Goal: Task Accomplishment & Management: Complete application form

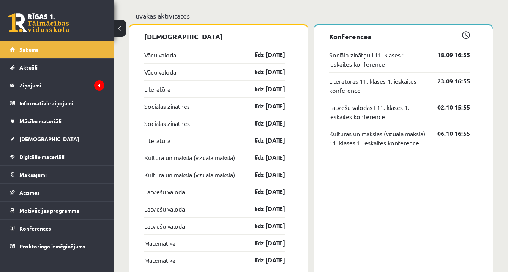
scroll to position [671, 0]
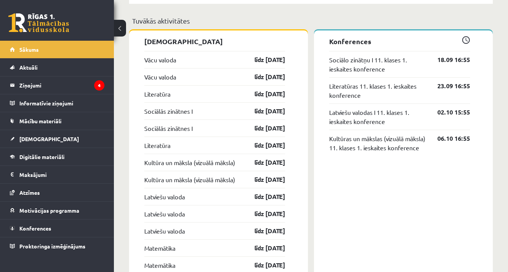
click at [268, 66] on div "Vācu valoda līdz 15.09.25" at bounding box center [214, 59] width 141 height 17
click at [269, 57] on link "līdz 15.09.25" at bounding box center [263, 59] width 44 height 9
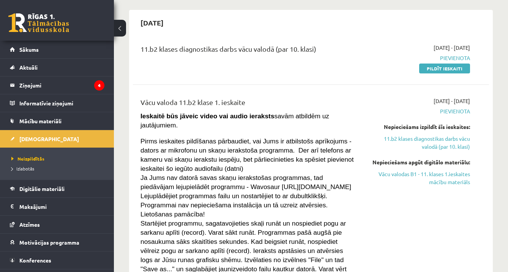
scroll to position [65, 0]
click at [436, 176] on link "Vācu valodas B1 - 11. klases 1.ieskaites mācību materiāls" at bounding box center [419, 177] width 102 height 16
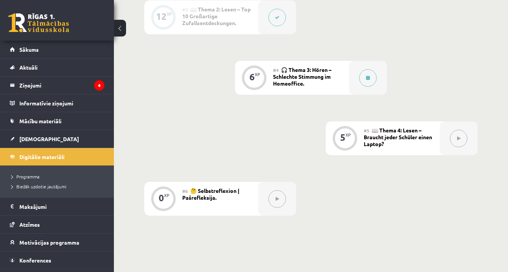
scroll to position [320, 0]
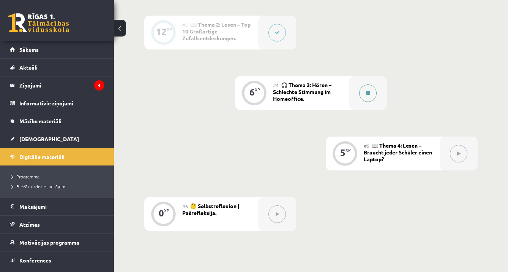
click at [367, 93] on icon at bounding box center [368, 93] width 4 height 5
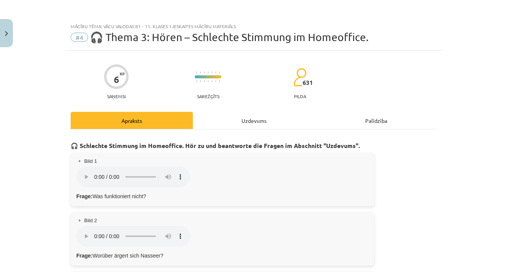
click at [261, 119] on div "Uzdevums" at bounding box center [254, 120] width 122 height 17
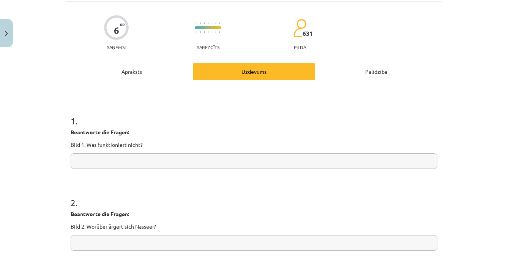
scroll to position [43, 0]
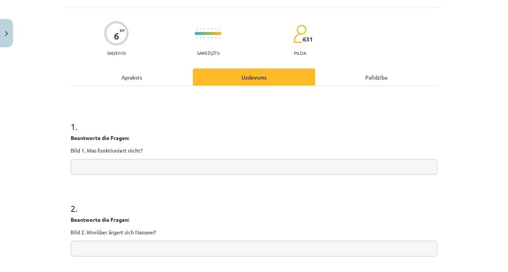
click at [163, 79] on div "Apraksts" at bounding box center [132, 76] width 122 height 17
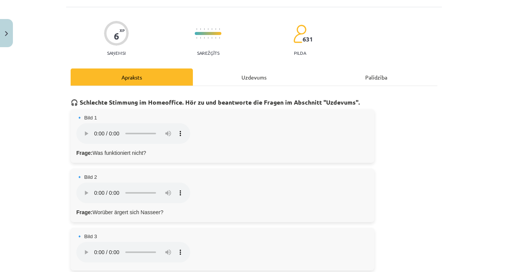
scroll to position [19, 0]
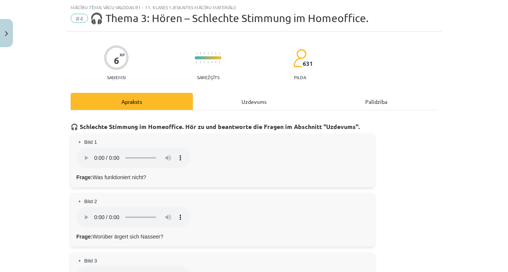
click at [250, 103] on div "Uzdevums" at bounding box center [254, 101] width 122 height 17
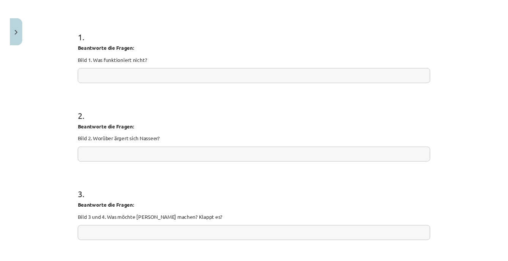
scroll to position [135, 0]
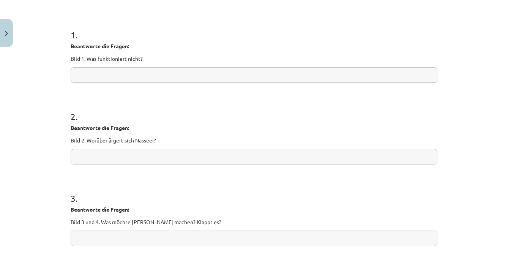
click at [185, 71] on input "text" at bounding box center [254, 75] width 367 height 16
paste input "**********"
type input "**********"
click at [155, 160] on input "text" at bounding box center [254, 157] width 367 height 16
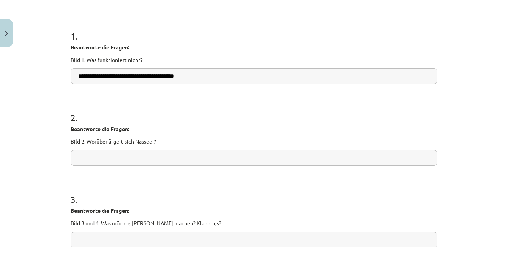
paste input "**********"
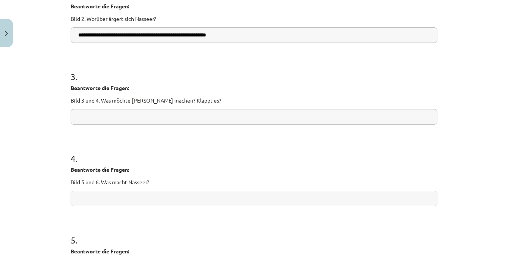
scroll to position [273, 0]
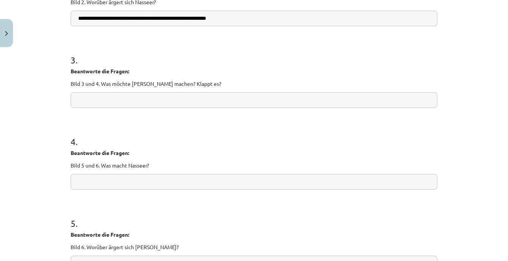
type input "**********"
click at [187, 95] on input "text" at bounding box center [254, 100] width 367 height 16
paste input "**********"
type input "**********"
click at [159, 183] on input "text" at bounding box center [254, 182] width 367 height 16
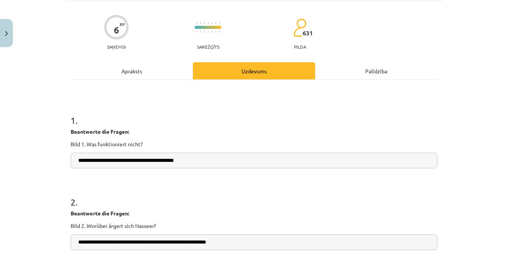
scroll to position [0, 0]
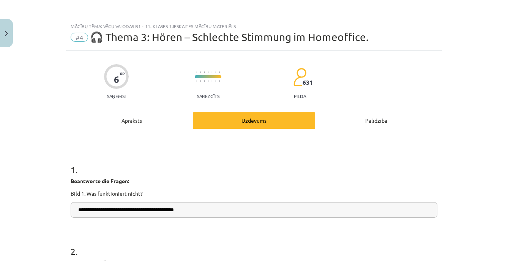
click at [151, 120] on div "Apraksts" at bounding box center [132, 120] width 122 height 17
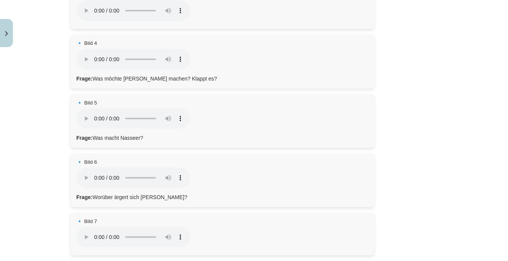
scroll to position [280, 0]
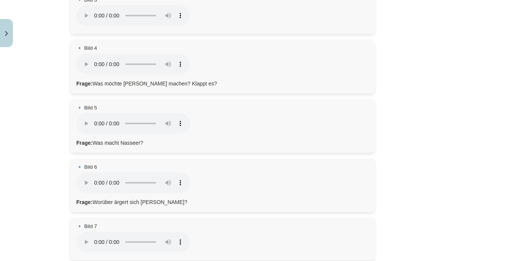
click at [85, 172] on audio "Dein Browser unterstützt das Audio-Element nicht." at bounding box center [133, 182] width 114 height 21
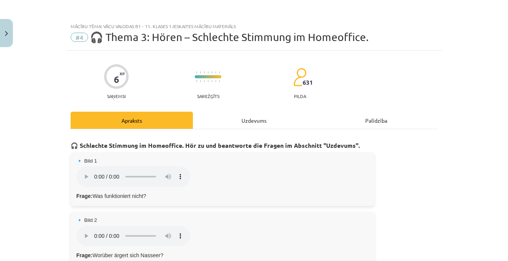
scroll to position [0, 0]
click at [267, 120] on div "Uzdevums" at bounding box center [254, 120] width 122 height 17
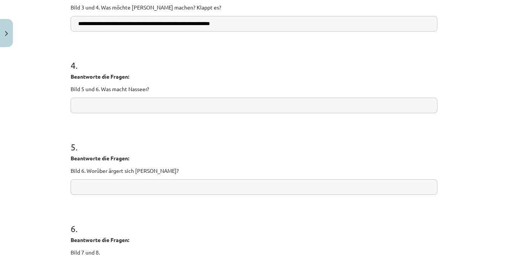
scroll to position [342, 0]
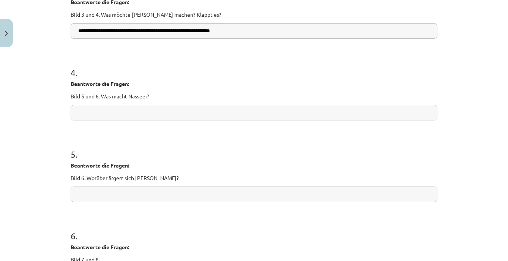
click at [182, 114] on input "text" at bounding box center [254, 113] width 367 height 16
paste input "**********"
type input "**********"
click at [193, 195] on input "text" at bounding box center [254, 195] width 367 height 16
paste input "**********"
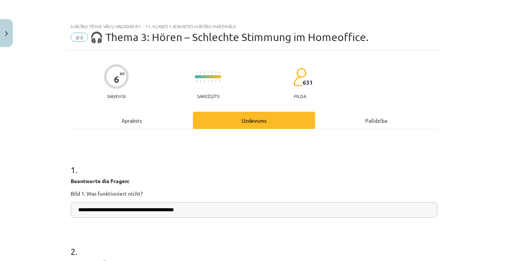
scroll to position [0, 0]
type input "**********"
click at [152, 122] on div "Apraksts" at bounding box center [132, 120] width 122 height 17
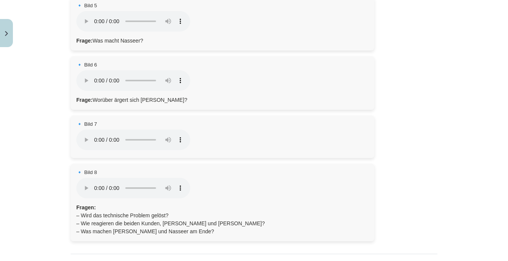
scroll to position [381, 0]
click at [84, 130] on audio "Dein Browser unterstützt das Audio-Element nicht." at bounding box center [133, 140] width 114 height 21
click at [83, 178] on audio "Dein Browser unterstützt das Audio-Element nicht." at bounding box center [133, 188] width 114 height 21
click at [84, 178] on audio "Dein Browser unterstützt das Audio-Element nicht." at bounding box center [133, 188] width 114 height 21
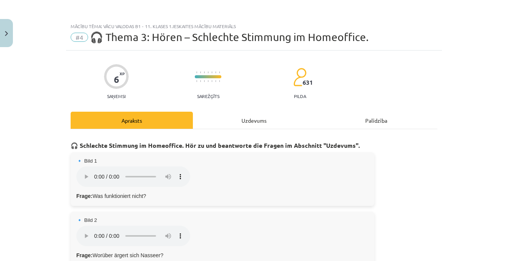
scroll to position [0, 0]
click at [253, 123] on div "Uzdevums" at bounding box center [254, 120] width 122 height 17
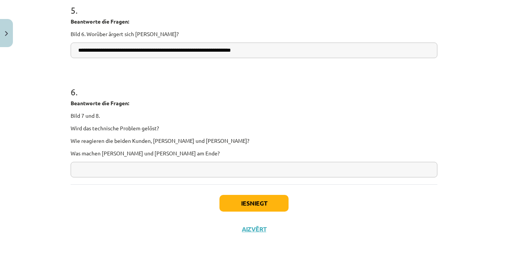
scroll to position [487, 0]
click at [138, 166] on input "text" at bounding box center [254, 170] width 367 height 16
paste input "**********"
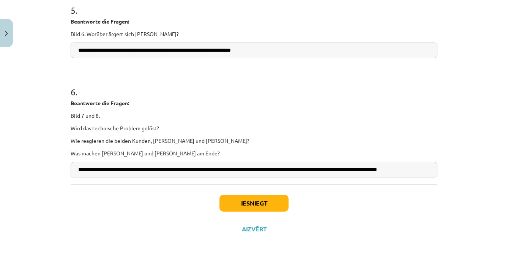
type input "**********"
click at [280, 200] on button "Iesniegt" at bounding box center [254, 203] width 69 height 17
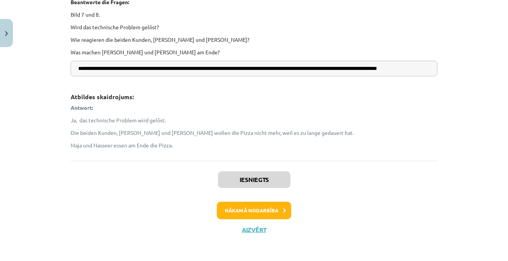
scroll to position [763, 0]
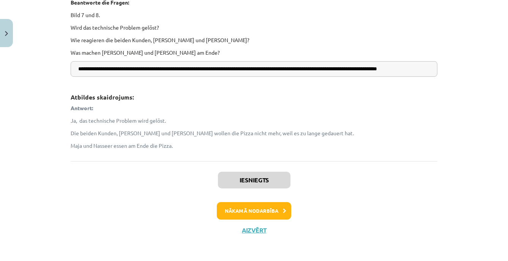
click at [279, 208] on button "Nākamā nodarbība" at bounding box center [254, 210] width 74 height 17
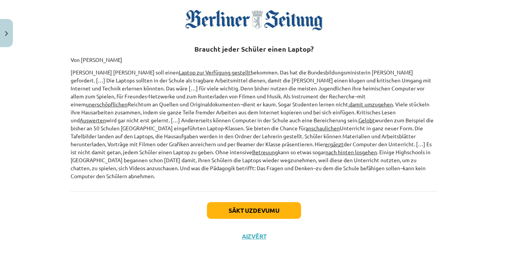
scroll to position [155, 0]
click at [294, 203] on button "Sākt uzdevumu" at bounding box center [254, 211] width 94 height 17
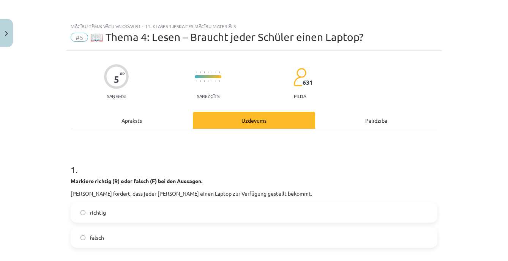
scroll to position [0, 0]
click at [159, 117] on div "Apraksts" at bounding box center [132, 120] width 122 height 17
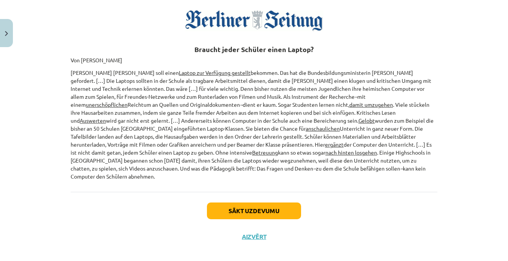
scroll to position [153, 0]
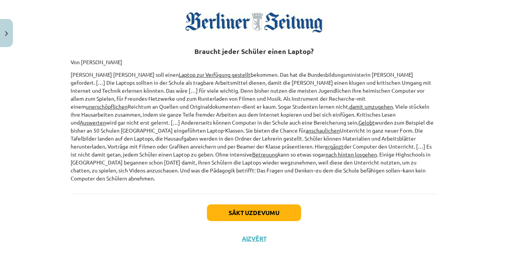
click at [285, 205] on button "Sākt uzdevumu" at bounding box center [254, 212] width 94 height 17
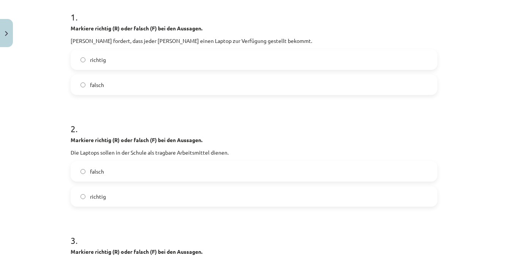
click at [134, 55] on label "richtig" at bounding box center [254, 59] width 366 height 19
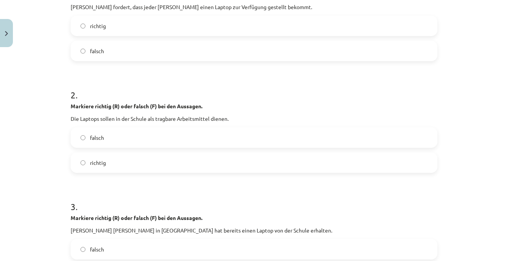
scroll to position [198, 0]
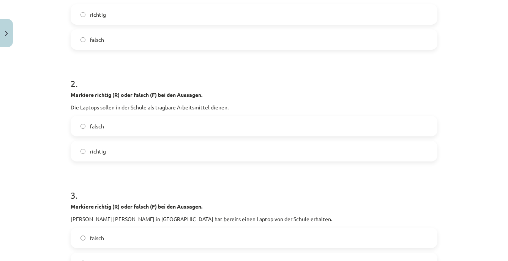
click at [131, 150] on label "richtig" at bounding box center [254, 151] width 366 height 19
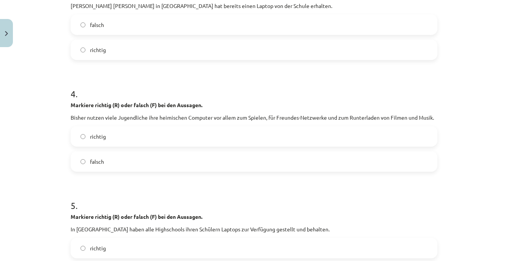
scroll to position [412, 0]
click at [369, 32] on label "falsch" at bounding box center [254, 23] width 366 height 19
click at [232, 140] on label "richtig" at bounding box center [254, 135] width 366 height 19
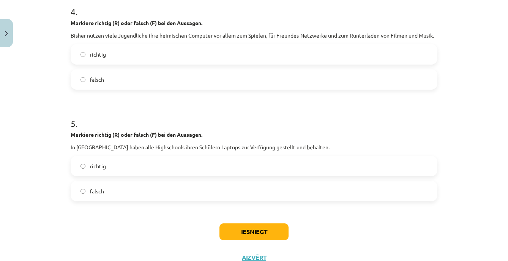
scroll to position [494, 0]
click at [170, 187] on label "falsch" at bounding box center [254, 190] width 366 height 19
click at [247, 227] on button "Iesniegt" at bounding box center [254, 231] width 69 height 17
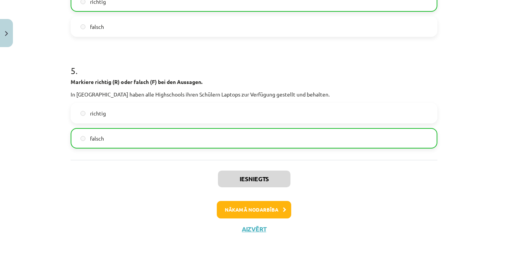
scroll to position [547, 0]
click at [250, 215] on button "Nākamā nodarbība" at bounding box center [254, 209] width 74 height 17
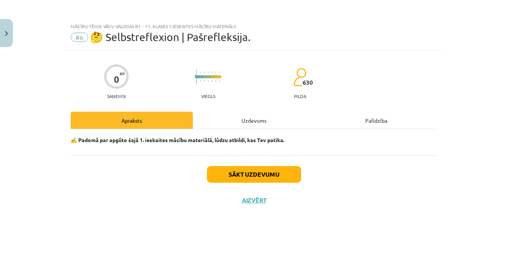
scroll to position [0, 0]
click at [263, 175] on button "Sākt uzdevumu" at bounding box center [254, 174] width 94 height 17
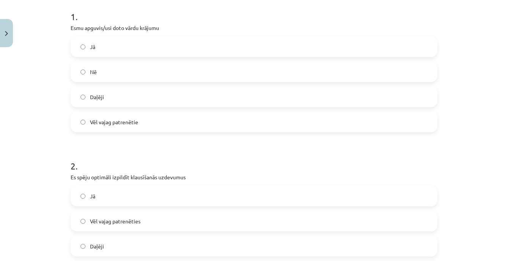
scroll to position [151, 0]
click at [136, 123] on span "Vēl vajag patrenētie" at bounding box center [114, 124] width 48 height 8
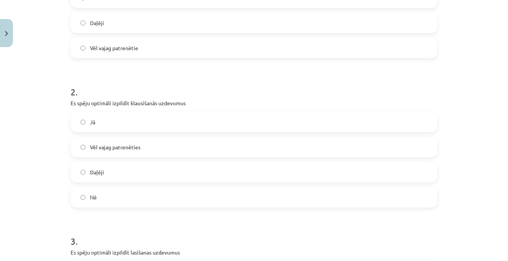
scroll to position [294, 0]
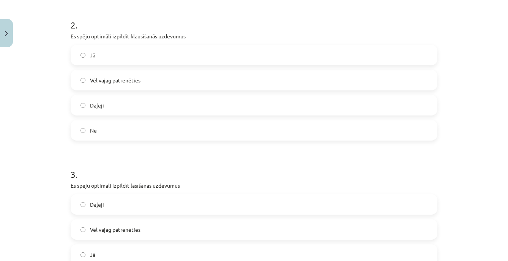
click at [132, 104] on label "Daļēji" at bounding box center [254, 105] width 366 height 19
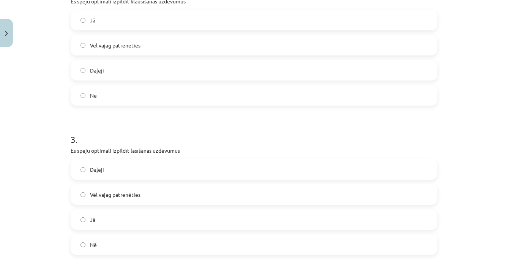
scroll to position [330, 0]
click at [122, 167] on label "Daļēji" at bounding box center [254, 168] width 366 height 19
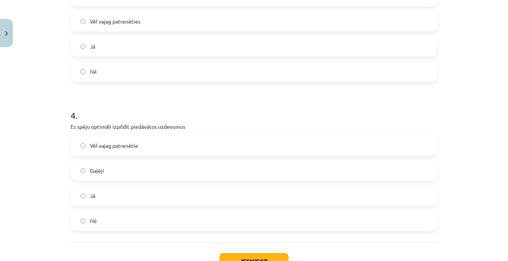
click at [122, 165] on label "Daļēji" at bounding box center [254, 170] width 366 height 19
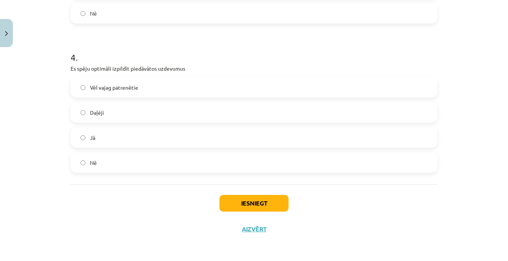
scroll to position [562, 0]
click at [241, 204] on button "Iesniegt" at bounding box center [254, 203] width 69 height 17
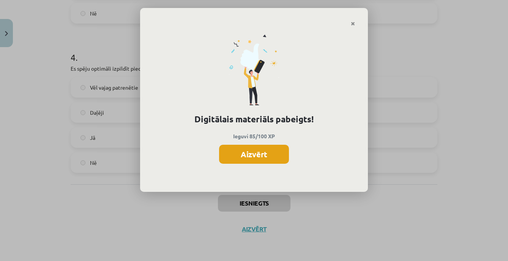
click at [269, 157] on button "Aizvērt" at bounding box center [254, 154] width 70 height 19
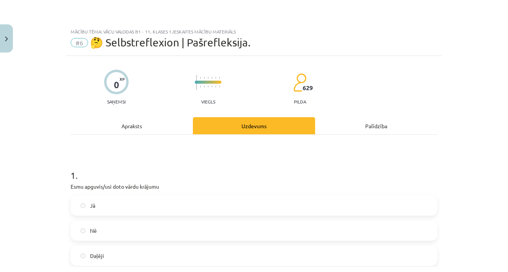
scroll to position [3, 0]
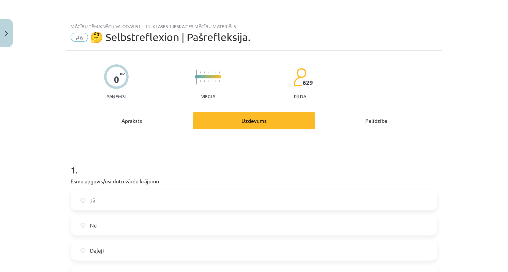
click at [8, 36] on button "Close" at bounding box center [6, 33] width 13 height 28
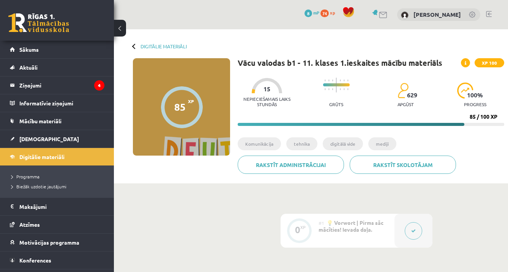
scroll to position [0, 0]
click at [59, 51] on link "Sākums" at bounding box center [57, 49] width 95 height 17
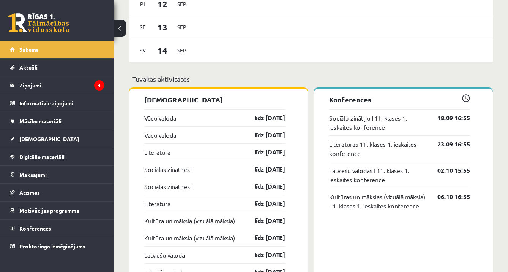
scroll to position [616, 0]
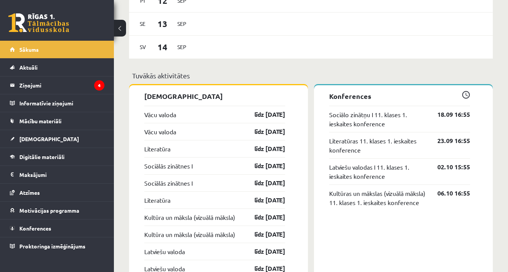
click at [272, 120] on div "Vācu valoda līdz [DATE]" at bounding box center [214, 114] width 141 height 17
click at [271, 115] on link "līdz [DATE]" at bounding box center [263, 114] width 44 height 9
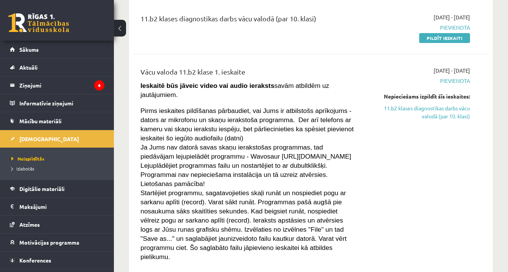
scroll to position [92, 0]
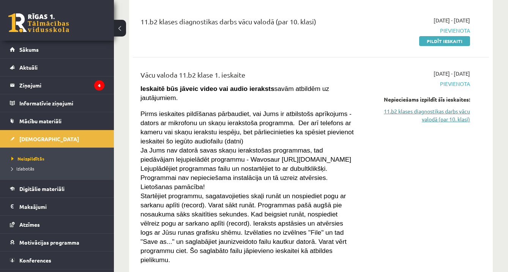
click at [443, 117] on link "11.b2 klases diagnostikas darbs vācu valodā (par 10. klasi)" at bounding box center [419, 115] width 102 height 16
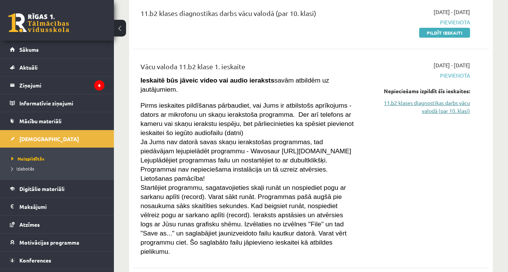
click at [438, 109] on link "11.b2 klases diagnostikas darbs vācu valodā (par 10. klasi)" at bounding box center [419, 107] width 102 height 16
click at [438, 101] on link "11.b2 klases diagnostikas darbs vācu valodā (par 10. klasi)" at bounding box center [419, 107] width 102 height 16
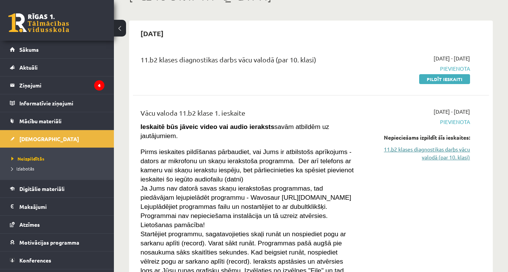
click at [434, 157] on link "11.b2 klases diagnostikas darbs vācu valodā (par 10. klasi)" at bounding box center [419, 153] width 102 height 16
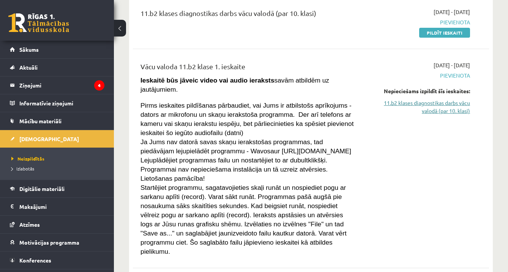
click at [441, 106] on link "11.b2 klases diagnostikas darbs vācu valodā (par 10. klasi)" at bounding box center [419, 107] width 102 height 16
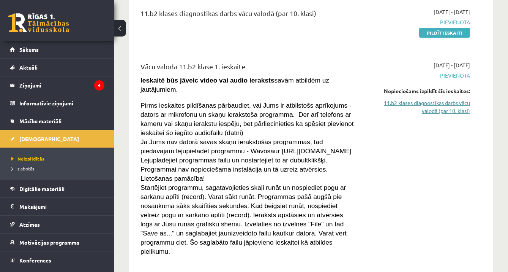
click at [441, 106] on link "11.b2 klases diagnostikas darbs vācu valodā (par 10. klasi)" at bounding box center [419, 107] width 102 height 16
click at [443, 109] on link "11.b2 klases diagnostikas darbs vācu valodā (par 10. klasi)" at bounding box center [419, 107] width 102 height 16
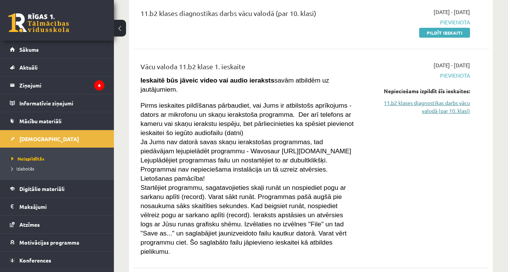
click at [443, 109] on link "11.b2 klases diagnostikas darbs vācu valodā (par 10. klasi)" at bounding box center [419, 107] width 102 height 16
click at [446, 100] on link "11.b2 klases diagnostikas darbs vācu valodā (par 10. klasi)" at bounding box center [419, 107] width 102 height 16
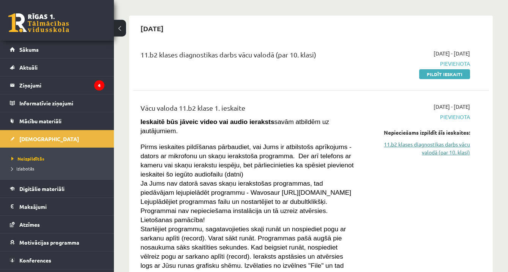
scroll to position [58, 0]
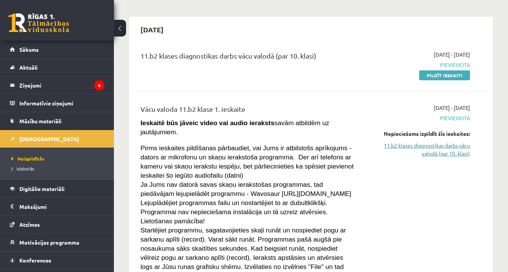
click at [432, 153] on link "11.b2 klases diagnostikas darbs vācu valodā (par 10. klasi)" at bounding box center [419, 149] width 102 height 16
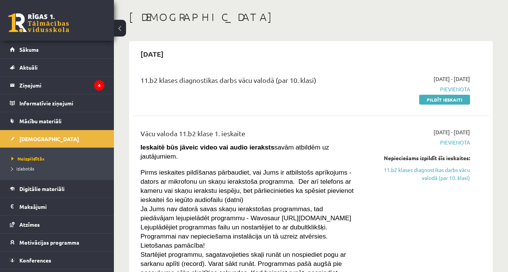
scroll to position [26, 0]
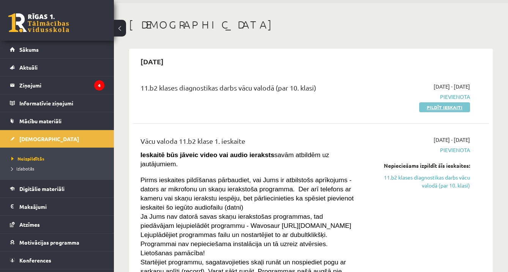
click at [442, 108] on link "Pildīt ieskaiti" at bounding box center [444, 107] width 51 height 10
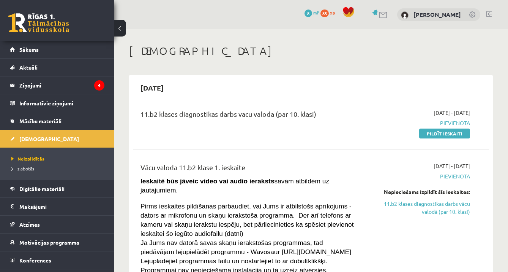
scroll to position [0, 0]
click at [455, 134] on link "Pildīt ieskaiti" at bounding box center [444, 133] width 51 height 10
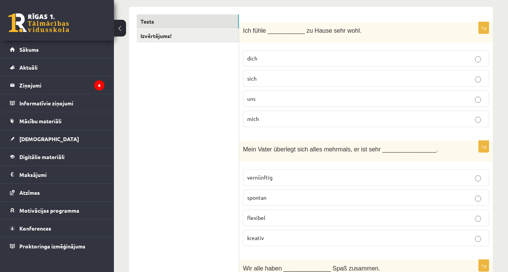
scroll to position [122, 0]
click at [390, 118] on p "mich" at bounding box center [366, 118] width 238 height 8
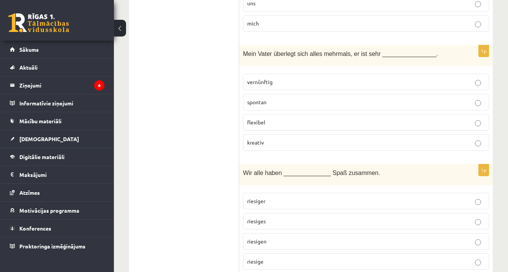
scroll to position [218, 0]
click at [377, 85] on label "vernünftig" at bounding box center [366, 81] width 246 height 16
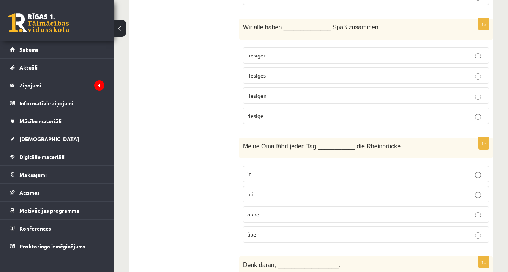
scroll to position [364, 0]
click at [374, 95] on p "riesigen" at bounding box center [366, 95] width 238 height 8
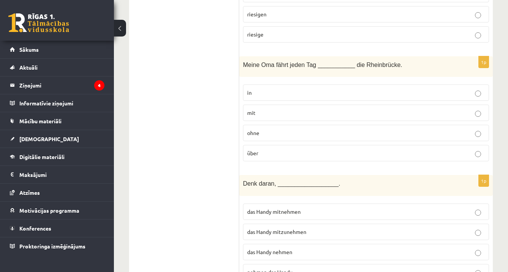
scroll to position [445, 0]
click at [387, 154] on p "über" at bounding box center [366, 152] width 238 height 8
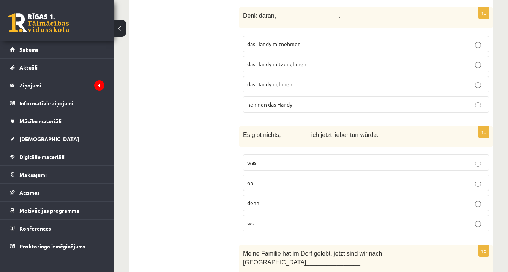
scroll to position [612, 0]
click at [415, 62] on p "das Handy mitzunehmen" at bounding box center [366, 64] width 238 height 8
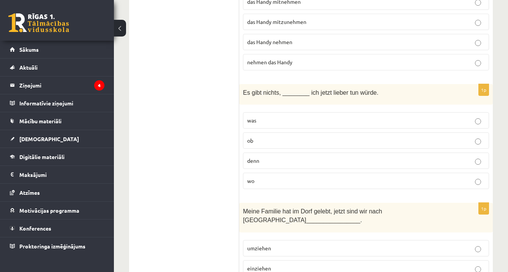
scroll to position [658, 0]
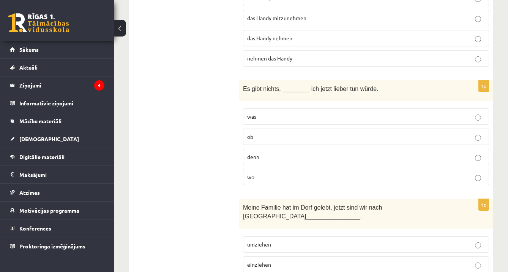
click at [362, 120] on label "was" at bounding box center [366, 116] width 246 height 16
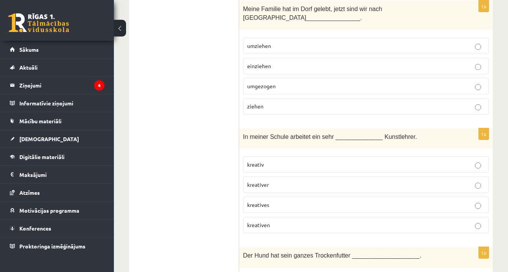
scroll to position [850, 0]
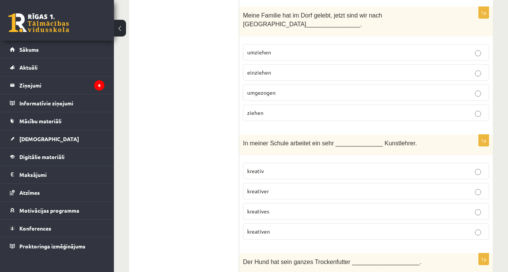
click at [432, 91] on p "umgezogen" at bounding box center [366, 93] width 238 height 8
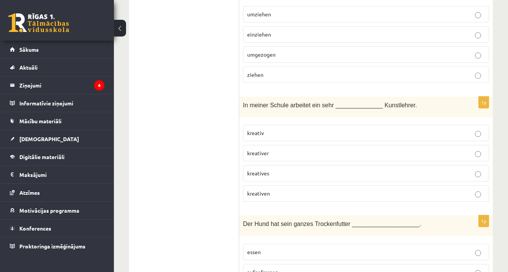
scroll to position [883, 0]
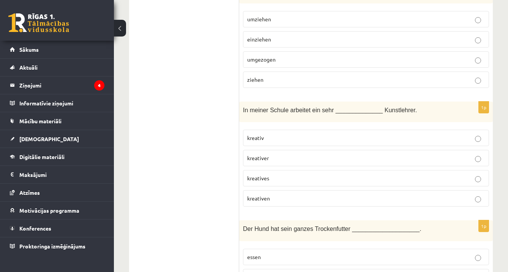
click at [376, 154] on p "kreativer" at bounding box center [366, 158] width 238 height 8
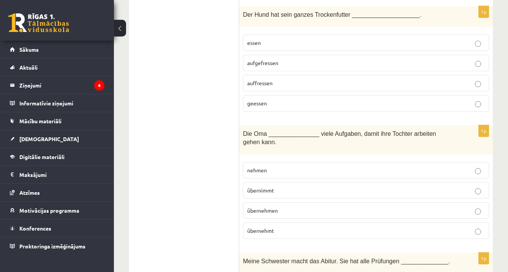
scroll to position [1098, 0]
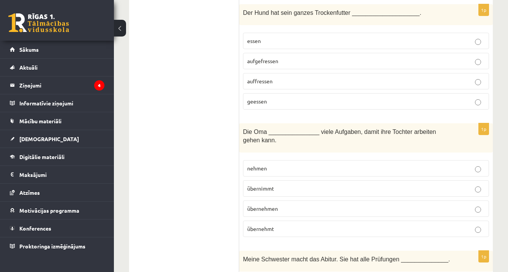
click at [315, 66] on label "aufgefressen" at bounding box center [366, 61] width 246 height 16
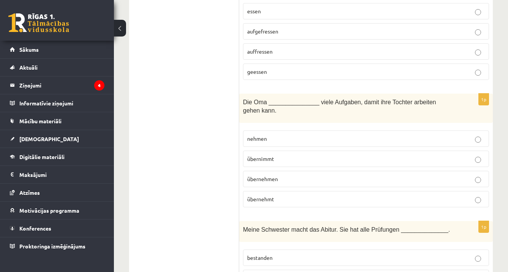
scroll to position [1134, 0]
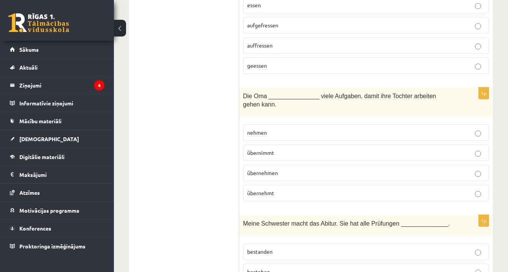
click at [336, 149] on p "übernimmt" at bounding box center [366, 153] width 238 height 8
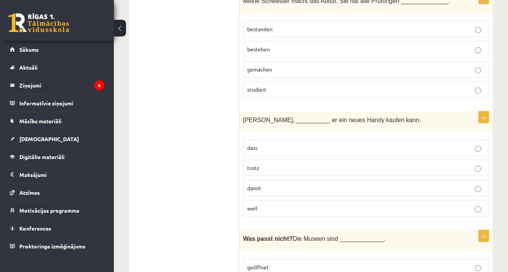
scroll to position [1354, 0]
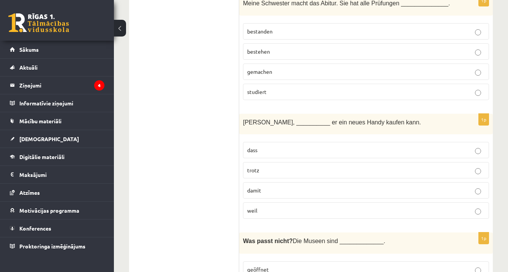
click at [398, 35] on label "bestanden" at bounding box center [366, 31] width 246 height 16
click at [414, 193] on label "damit" at bounding box center [366, 190] width 246 height 16
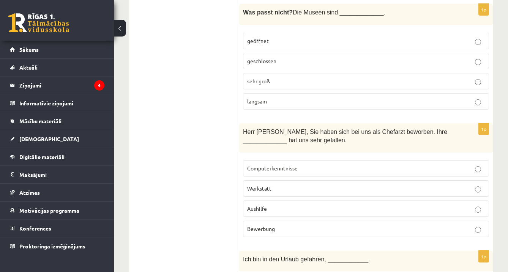
scroll to position [1582, 0]
click at [403, 99] on p "langsam" at bounding box center [366, 102] width 238 height 8
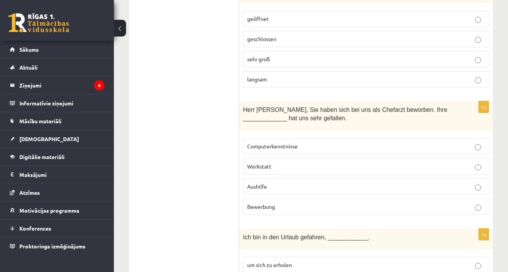
scroll to position [1607, 0]
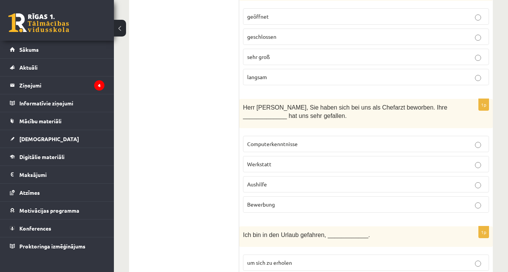
click at [409, 205] on label "Bewerbung" at bounding box center [366, 204] width 246 height 16
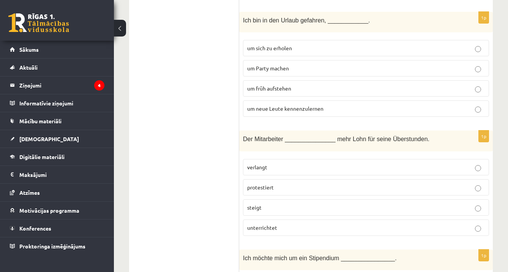
scroll to position [1825, 0]
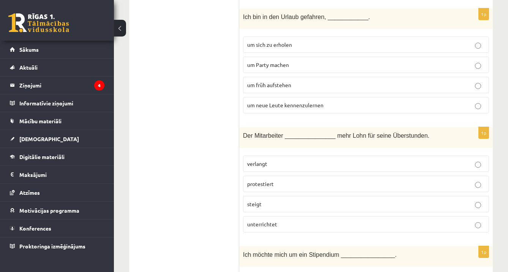
click at [411, 44] on p "um sich zu erholen" at bounding box center [366, 45] width 238 height 8
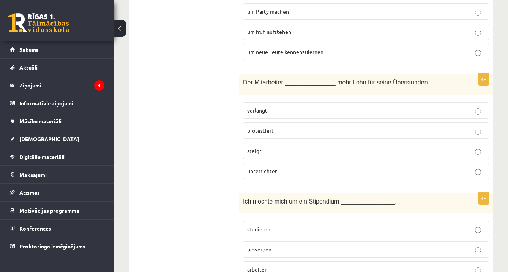
scroll to position [1878, 0]
click at [392, 106] on p "verlangt" at bounding box center [366, 110] width 238 height 8
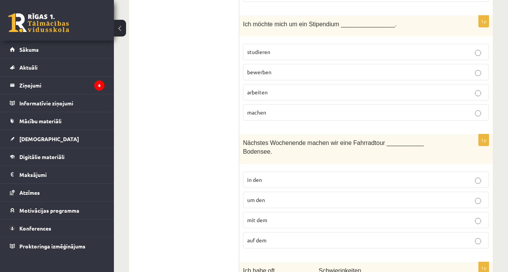
scroll to position [2055, 0]
click at [388, 68] on p "bewerben" at bounding box center [366, 72] width 238 height 8
click at [342, 184] on fieldset "in den um den mit dem auf dem" at bounding box center [366, 209] width 246 height 83
click at [342, 191] on label "um den" at bounding box center [366, 199] width 246 height 16
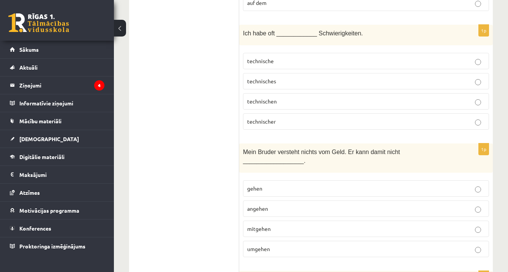
scroll to position [2290, 0]
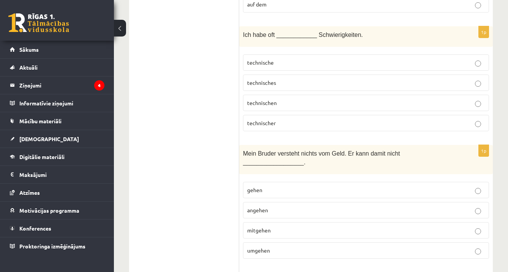
click at [314, 59] on p "technische" at bounding box center [366, 63] width 238 height 8
click at [297, 246] on p "umgehen" at bounding box center [366, 250] width 238 height 8
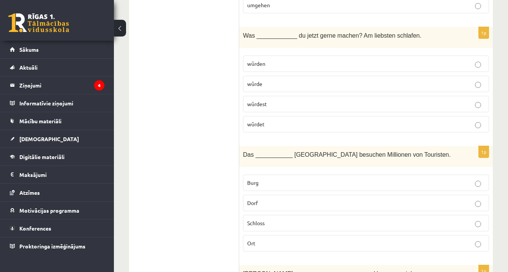
scroll to position [2535, 0]
click at [309, 105] on label "würdest" at bounding box center [366, 104] width 246 height 16
click at [270, 219] on p "Schloss" at bounding box center [366, 223] width 238 height 8
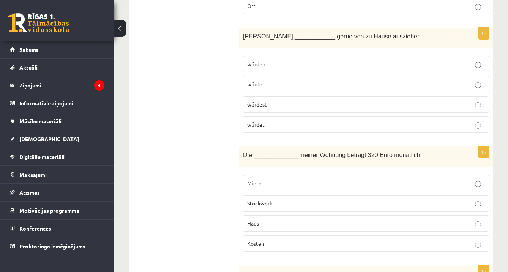
scroll to position [2772, 0]
click at [290, 76] on label "würde" at bounding box center [366, 84] width 246 height 16
click at [268, 179] on p "Miete" at bounding box center [366, 183] width 238 height 8
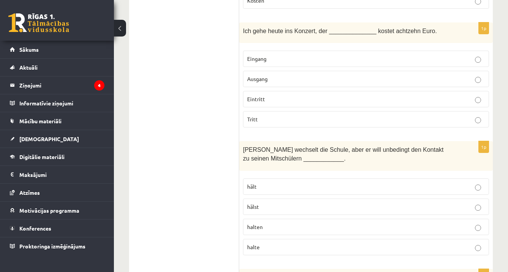
scroll to position [3014, 0]
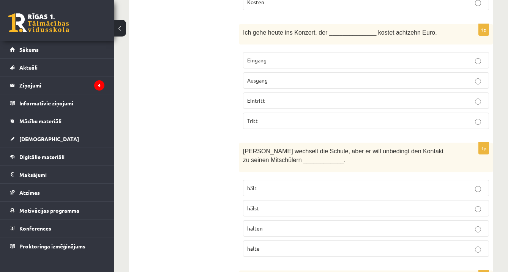
click at [281, 97] on p "Eintritt" at bounding box center [366, 101] width 238 height 8
click at [271, 224] on p "halten" at bounding box center [366, 228] width 238 height 8
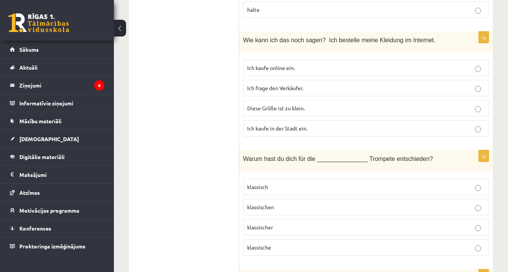
scroll to position [3253, 0]
click at [362, 59] on label "Ich kaufe online ein." at bounding box center [366, 67] width 246 height 16
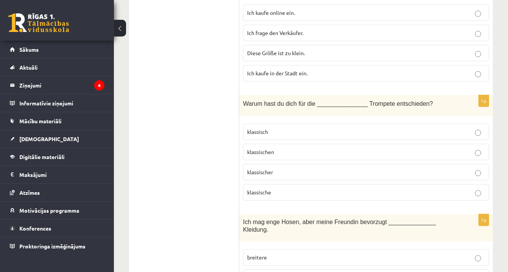
scroll to position [3307, 0]
click at [310, 189] on p "klassische" at bounding box center [366, 193] width 238 height 8
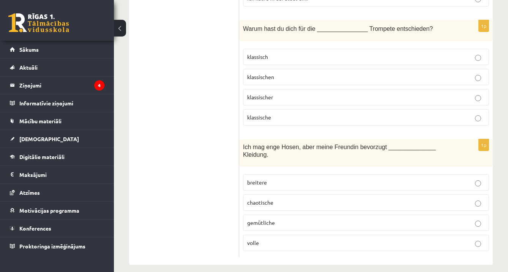
scroll to position [3382, 0]
click at [306, 179] on p "breitere" at bounding box center [366, 183] width 238 height 8
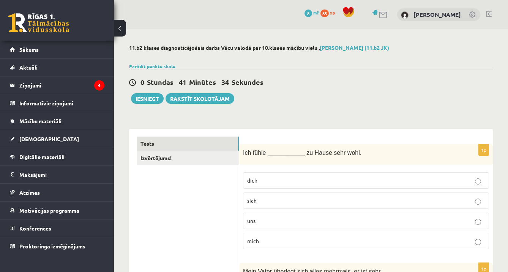
scroll to position [0, 0]
click at [202, 160] on link "Izvērtējums!" at bounding box center [188, 158] width 102 height 14
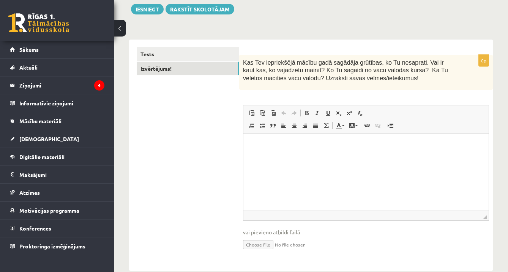
scroll to position [87, 0]
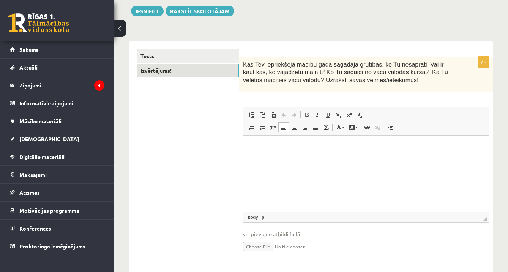
click at [249, 159] on html at bounding box center [366, 147] width 245 height 23
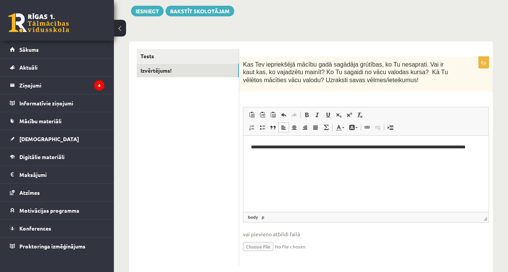
click at [338, 149] on p "**********" at bounding box center [366, 150] width 230 height 15
click at [379, 147] on p "**********" at bounding box center [366, 150] width 230 height 15
click at [377, 150] on p "**********" at bounding box center [366, 150] width 230 height 15
click at [377, 148] on p "**********" at bounding box center [366, 150] width 230 height 15
click at [330, 158] on p "**********" at bounding box center [366, 150] width 230 height 15
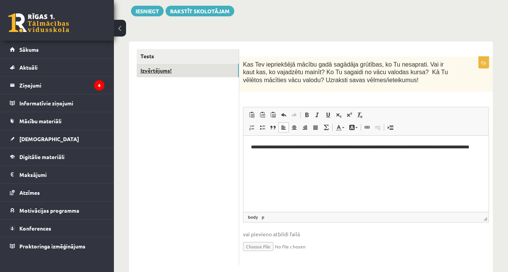
click at [198, 63] on link "Izvērtējums!" at bounding box center [188, 70] width 102 height 14
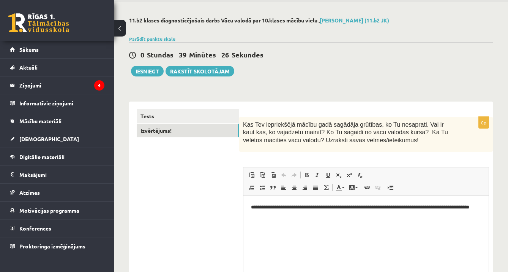
scroll to position [0, 0]
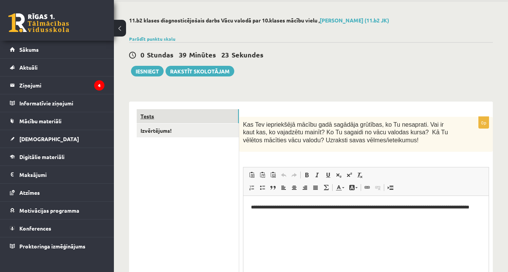
click at [158, 112] on link "Tests" at bounding box center [188, 116] width 102 height 14
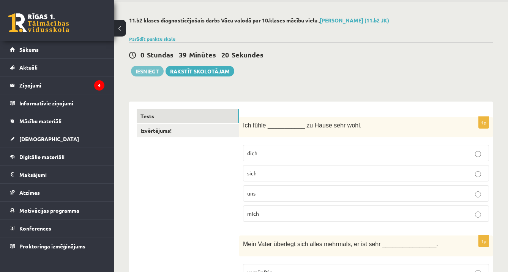
click at [154, 72] on button "Iesniegt" at bounding box center [147, 71] width 33 height 11
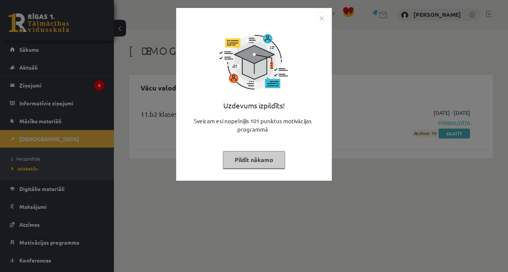
click at [263, 164] on button "Pildīt nākamo" at bounding box center [254, 159] width 62 height 17
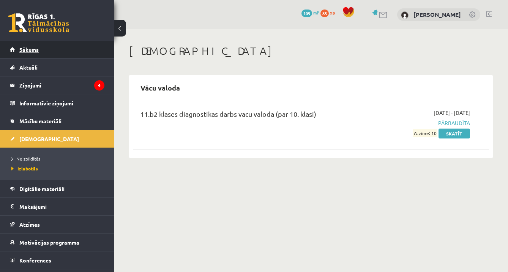
click at [83, 43] on link "Sākums" at bounding box center [57, 49] width 95 height 17
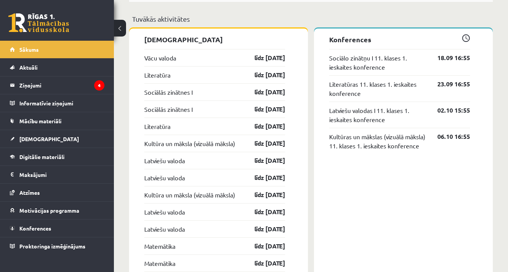
scroll to position [677, 0]
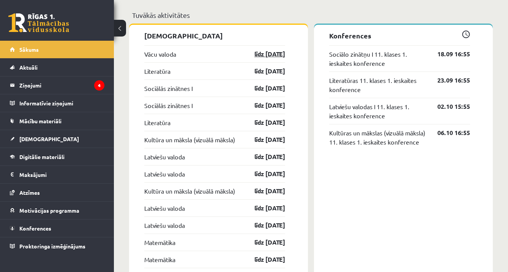
click at [265, 53] on link "līdz [DATE]" at bounding box center [263, 53] width 44 height 9
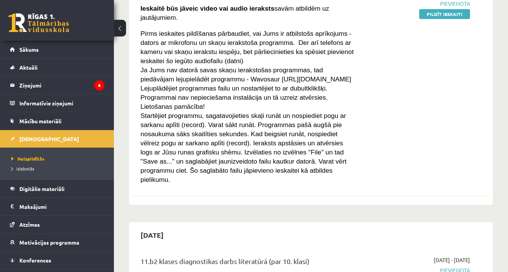
scroll to position [28, 0]
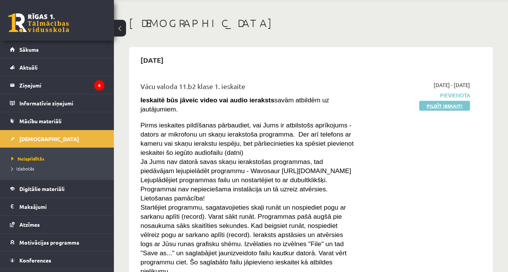
click at [443, 104] on link "Pildīt ieskaiti" at bounding box center [444, 106] width 51 height 10
click at [449, 104] on link "Pildīt ieskaiti" at bounding box center [444, 106] width 51 height 10
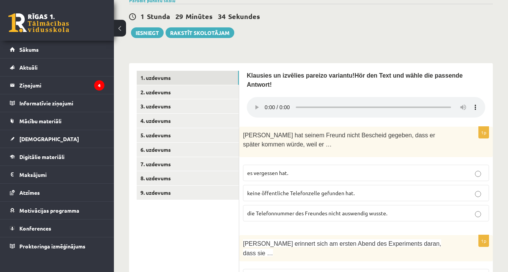
scroll to position [201, 0]
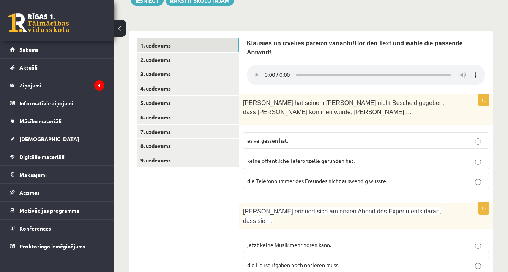
scroll to position [236, 0]
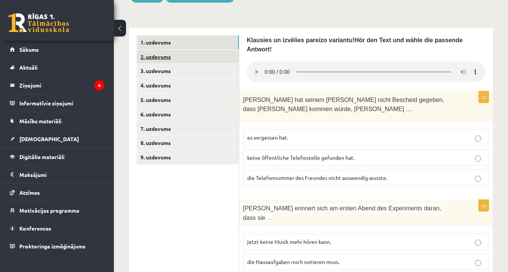
click at [181, 54] on link "2. uzdevums" at bounding box center [188, 57] width 102 height 14
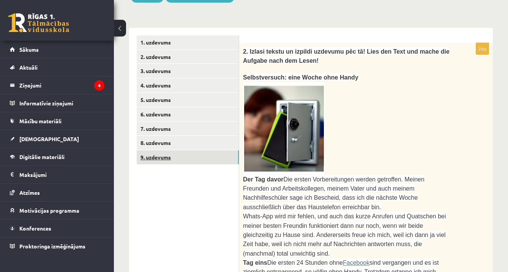
click at [171, 155] on link "9. uzdevums" at bounding box center [188, 157] width 102 height 14
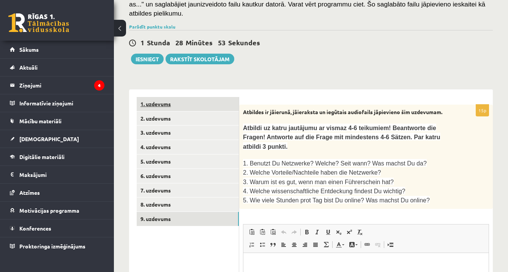
scroll to position [148, 0]
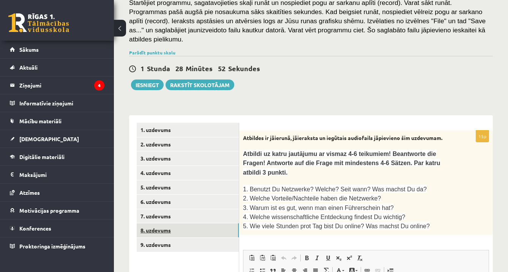
click at [162, 223] on link "8. uzdevums" at bounding box center [188, 230] width 102 height 14
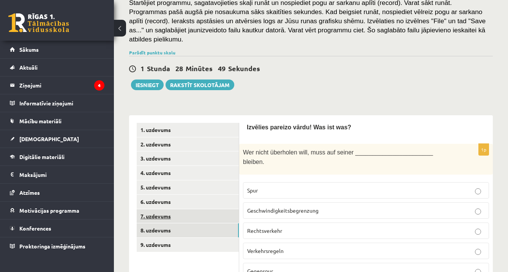
click at [176, 217] on link "7. uzdevums" at bounding box center [188, 216] width 102 height 14
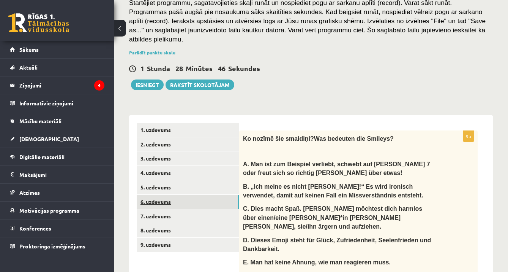
click at [174, 202] on link "6. uzdevums" at bounding box center [188, 202] width 102 height 14
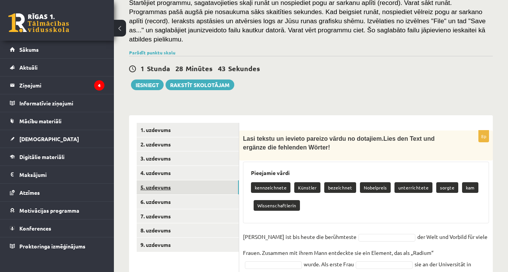
click at [155, 190] on link "5. uzdevums" at bounding box center [188, 187] width 102 height 14
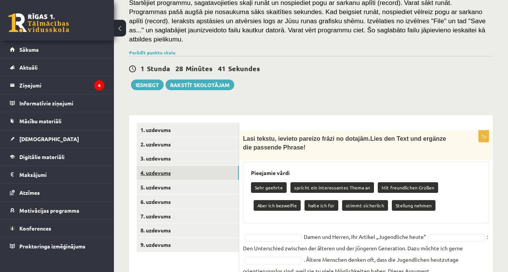
click at [158, 173] on link "4. uzdevums" at bounding box center [188, 173] width 102 height 14
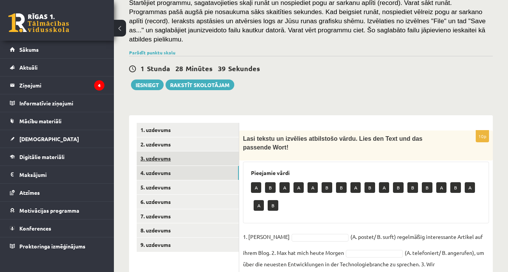
click at [163, 159] on link "3. uzdevums" at bounding box center [188, 158] width 102 height 14
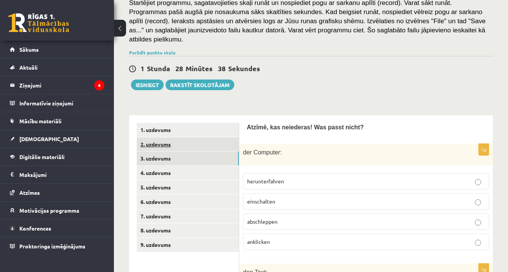
click at [163, 147] on link "2. uzdevums" at bounding box center [188, 144] width 102 height 14
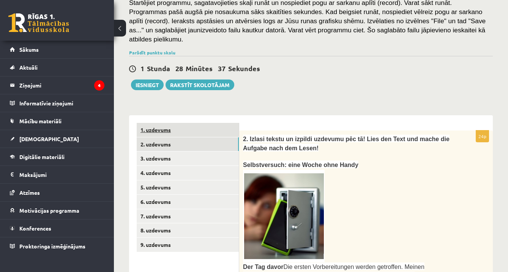
click at [165, 127] on link "1. uzdevums" at bounding box center [188, 130] width 102 height 14
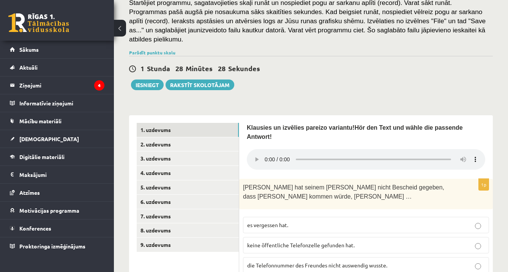
click at [265, 152] on audio at bounding box center [366, 159] width 239 height 21
click at [190, 241] on link "9. uzdevums" at bounding box center [188, 244] width 102 height 14
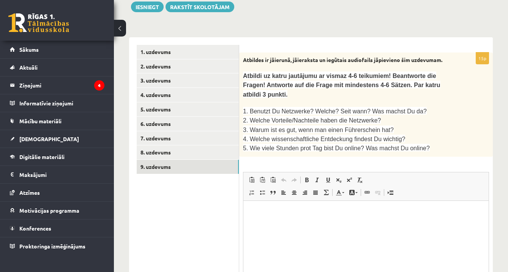
scroll to position [229, 0]
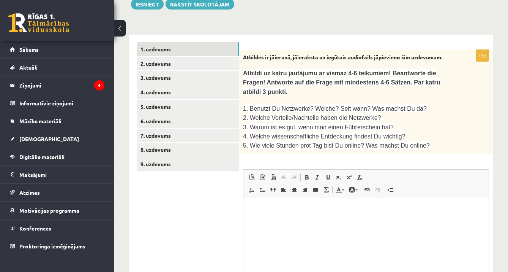
click at [225, 50] on link "1. uzdevums" at bounding box center [188, 49] width 102 height 14
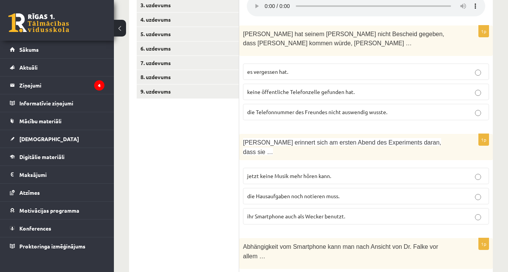
scroll to position [312, 0]
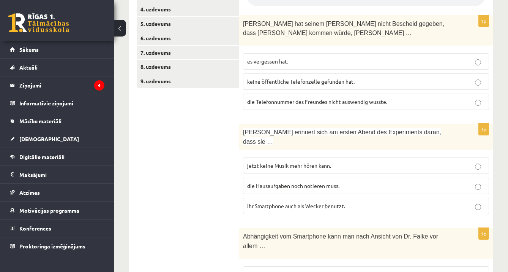
click at [321, 97] on label "die Telefonnummer des Freundes nicht auswendig wusste." at bounding box center [366, 101] width 246 height 16
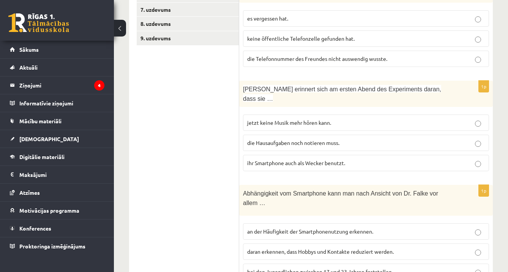
scroll to position [358, 0]
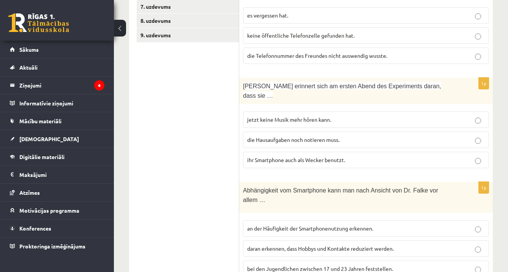
click at [340, 156] on span "ihr Smartphone auch als Wecker benutzt." at bounding box center [296, 159] width 98 height 7
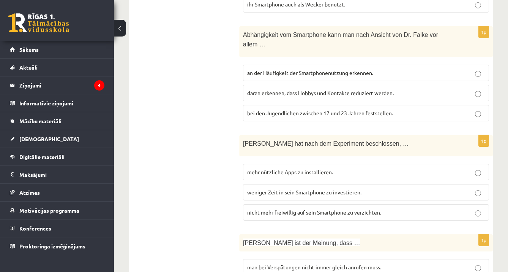
scroll to position [513, 0]
click at [485, 89] on p "daran erkennen, dass Hobbys und Kontakte reduziert werden." at bounding box center [366, 93] width 238 height 8
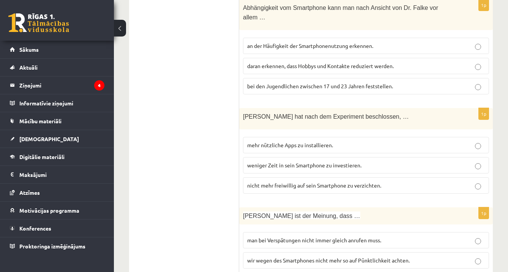
scroll to position [540, 0]
click at [448, 161] on p "weniger Zeit in sein Smartphone zu investieren." at bounding box center [366, 165] width 238 height 8
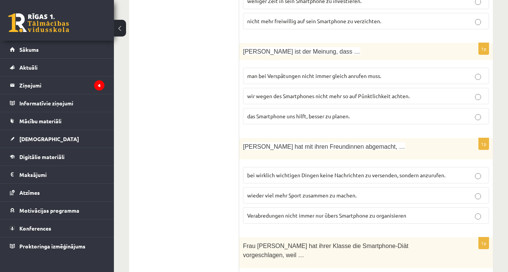
scroll to position [710, 0]
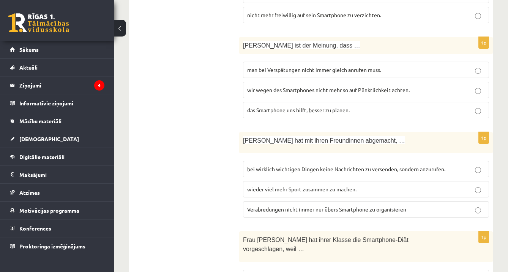
click at [421, 86] on p "wir wegen des Smartphones nicht mehr so auf Pünktlichkeit achten." at bounding box center [366, 90] width 238 height 8
click at [379, 165] on span "bei wirklich wichtigen Dingen keine Nachrichten zu versenden, sondern anzurufen." at bounding box center [346, 168] width 198 height 7
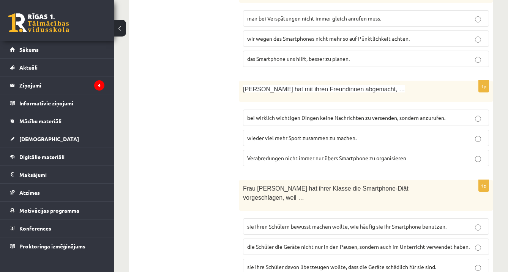
scroll to position [761, 0]
click at [373, 223] on p "sie ihren Schülern bewusst machen wollte, wie häufig sie ihr Smartphone benutze…" at bounding box center [366, 227] width 238 height 8
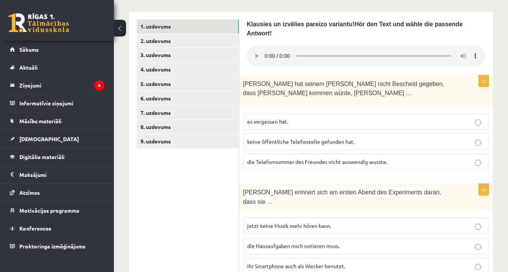
scroll to position [251, 0]
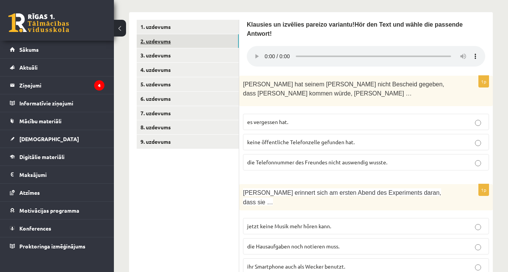
click at [198, 45] on link "2. uzdevums" at bounding box center [188, 41] width 102 height 14
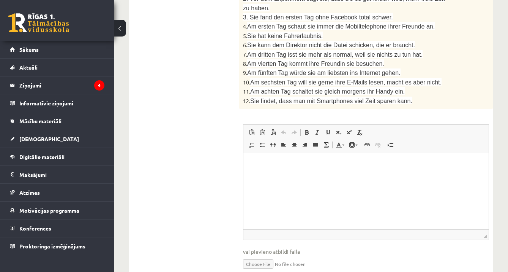
scroll to position [877, 0]
click at [296, 176] on html at bounding box center [366, 164] width 245 height 23
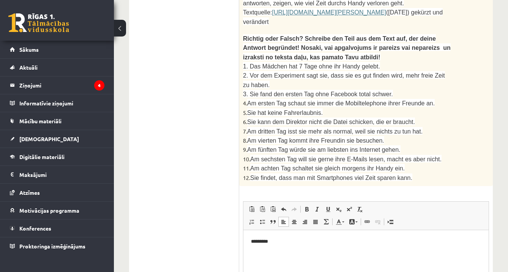
scroll to position [800, 0]
click at [408, 241] on p "**********" at bounding box center [366, 242] width 230 height 8
click at [293, 256] on p "**********" at bounding box center [366, 254] width 230 height 8
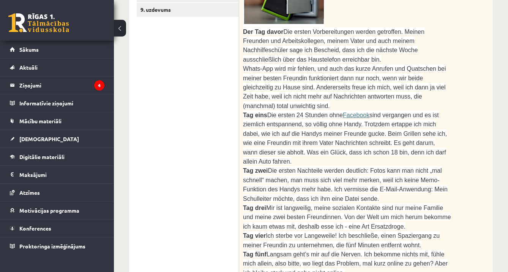
scroll to position [383, 0]
drag, startPoint x: 269, startPoint y: 108, endPoint x: 363, endPoint y: 118, distance: 94.8
click at [363, 118] on span "Tag eins Die ersten 24 Stunden ohne Facebook sind vergangen und es ist ziemlich…" at bounding box center [345, 138] width 204 height 53
copy span "Die ersten 24 Stunden ohne Facebook sind vergangen und es ist ziemlich entspann…"
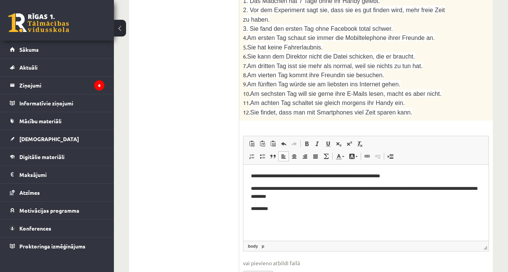
scroll to position [871, 0]
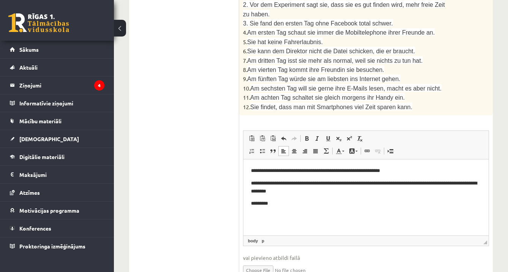
click at [294, 204] on p "*********" at bounding box center [366, 203] width 230 height 8
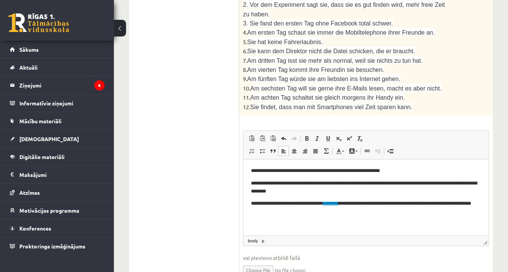
click at [339, 204] on link "********" at bounding box center [330, 202] width 15 height 5
click at [297, 211] on p "**********" at bounding box center [366, 206] width 230 height 15
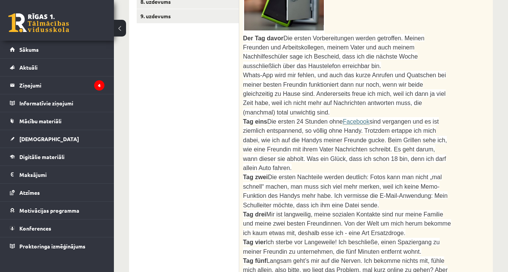
scroll to position [374, 0]
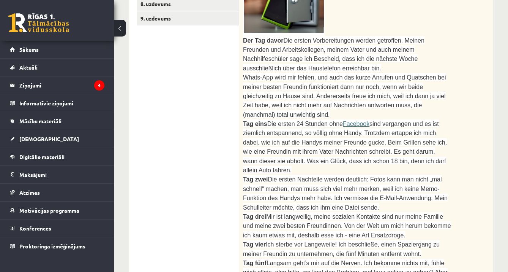
click at [388, 100] on span "Whats-App wird mir fehlen, und auch das kurze Anrufen und Quatschen bei meiner …" at bounding box center [344, 96] width 203 height 44
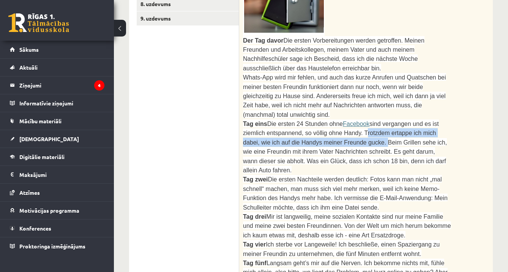
drag, startPoint x: 366, startPoint y: 127, endPoint x: 387, endPoint y: 134, distance: 22.6
click at [387, 134] on span "sind vergangen und es ist ziemlich entspannend, so völlig ohne Handy. Trotzdem …" at bounding box center [345, 146] width 204 height 53
copy span "Trotzdem ertappe ich mich dabei, wie ich auf die Handys meiner Freunde gucke."
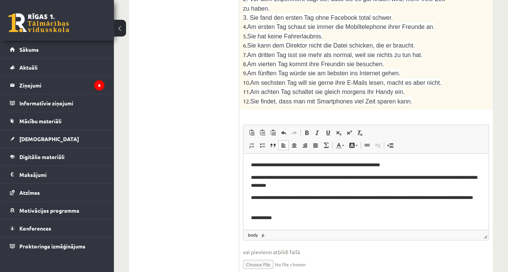
scroll to position [877, 0]
click at [345, 218] on p "**********" at bounding box center [366, 218] width 230 height 8
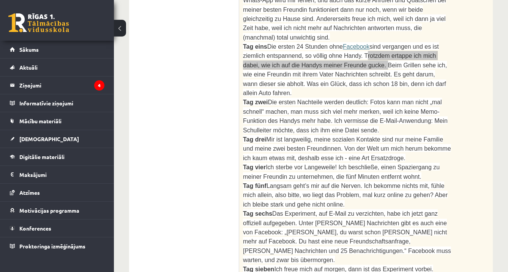
scroll to position [445, 0]
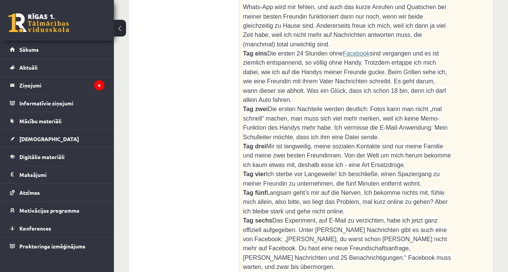
click at [460, 71] on div "2. Izlasi tekstu un izpildi uzdevumu pēc tā! Lies den Text und mache die Aufgab…" at bounding box center [366, 188] width 254 height 708
drag, startPoint x: 309, startPoint y: 83, endPoint x: 449, endPoint y: 88, distance: 139.5
click at [449, 88] on p "Tag eins Die ersten 24 Stunden ohne Facebook sind vergangen und es ist ziemlich…" at bounding box center [347, 76] width 208 height 55
copy span "Was ein Glück, dass ich schon 18 bin, denn ich darf allein Auto fahren."
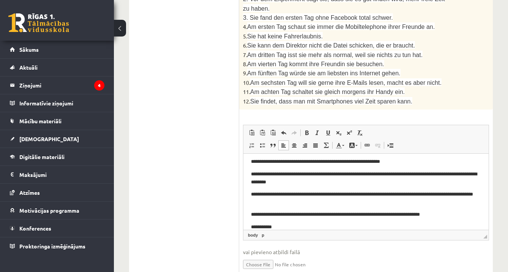
scroll to position [877, 0]
click at [290, 225] on p "**********" at bounding box center [366, 227] width 230 height 8
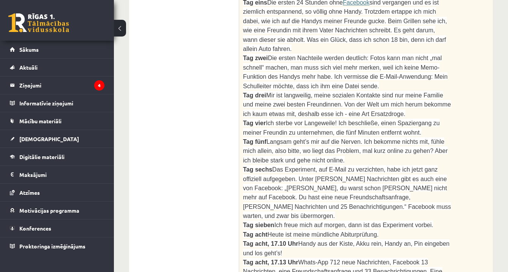
scroll to position [495, 0]
click at [478, 63] on div "2. Izlasi tekstu un izpildi uzdevumu pēc tā! Lies den Text und mache die Aufgab…" at bounding box center [366, 138] width 254 height 708
drag, startPoint x: 435, startPoint y: 67, endPoint x: 450, endPoint y: 75, distance: 16.5
click at [450, 75] on p "Tag zwei Die ersten Nachteile werden deutlich: Fotos kann man nicht „mal schnel…" at bounding box center [347, 72] width 208 height 37
copy span "Mein Schulleiter möchte, dass ich ihm eine Datei sende."
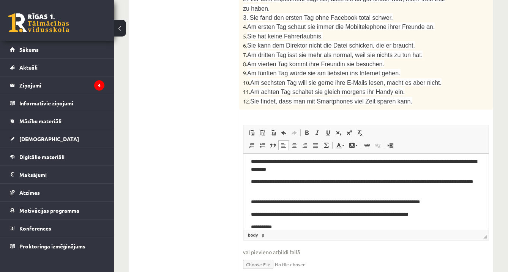
scroll to position [877, 0]
click at [286, 225] on p "**********" at bounding box center [366, 227] width 230 height 8
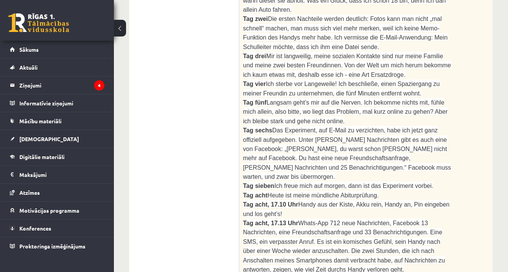
scroll to position [534, 0]
drag, startPoint x: 344, startPoint y: 51, endPoint x: 430, endPoint y: 57, distance: 86.8
click at [430, 57] on p "Tag drei Mir ist langweilig, meine sozialen Kontakte sind nur meine Familie und…" at bounding box center [347, 66] width 208 height 28
copy span "Von der Welt um mich herum bekomme ich kaum etwas mit, deshalb esse ich - eine …"
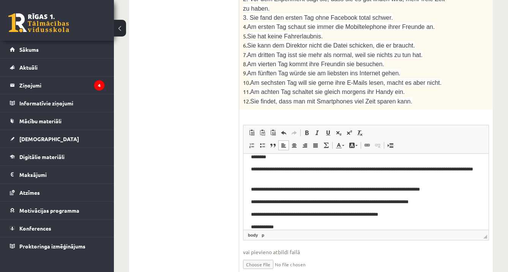
scroll to position [877, 0]
click at [296, 227] on p "**********" at bounding box center [366, 227] width 230 height 8
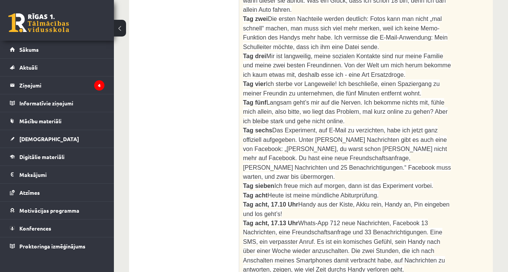
scroll to position [531, 0]
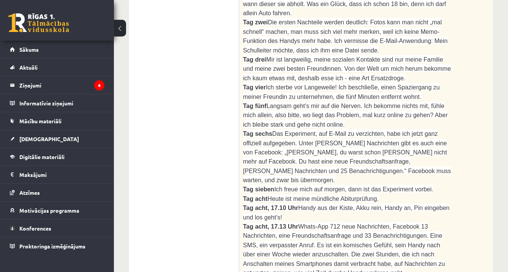
click at [501, 76] on div "Vācu valoda 11.b2 klase 1. ieskaite , Laura Liepiņa (11.b2 JK) Ieskaitē būs jāv…" at bounding box center [311, 74] width 394 height 1153
drag, startPoint x: 342, startPoint y: 76, endPoint x: 443, endPoint y: 77, distance: 100.7
click at [436, 84] on span "Ich sterbe vor Langeweile! Ich beschließe, einen Spaziergang zu meiner Freundin…" at bounding box center [341, 92] width 197 height 16
click at [467, 90] on div "2. Izlasi tekstu un izpildi uzdevumu pēc tā! Lies den Text und mache die Aufgab…" at bounding box center [366, 101] width 254 height 708
drag, startPoint x: 341, startPoint y: 74, endPoint x: 437, endPoint y: 80, distance: 95.9
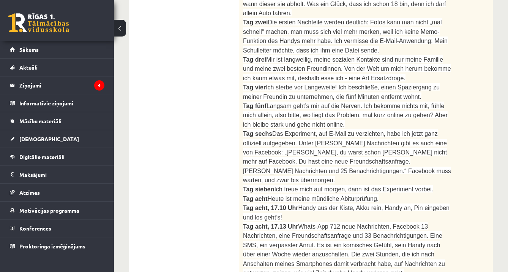
click at [437, 82] on p "Tag vier Ich sterbe vor Langeweile! Ich beschließe, einen Spaziergang zu meiner…" at bounding box center [347, 91] width 208 height 19
copy span "Ich beschließe, einen Spaziergang zu meiner Freundin zu unternehmen, die fünf M…"
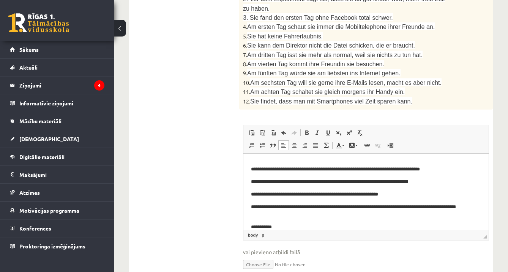
scroll to position [877, 0]
click at [290, 225] on p "**********" at bounding box center [366, 227] width 230 height 8
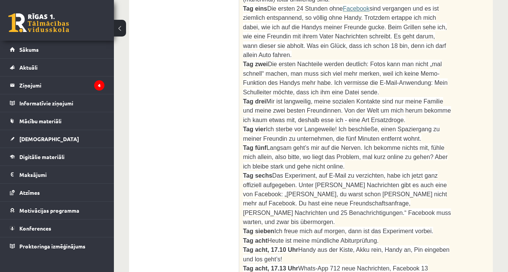
scroll to position [491, 0]
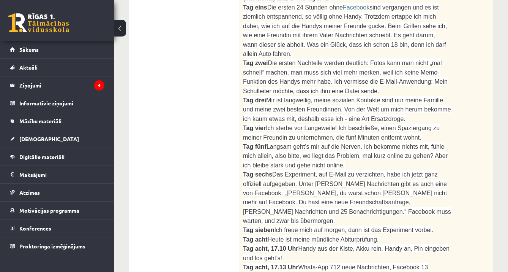
click at [479, 125] on div "2. Izlasi tekstu un izpildi uzdevumu pēc tā! Lies den Text und mache die Aufgab…" at bounding box center [366, 142] width 254 height 708
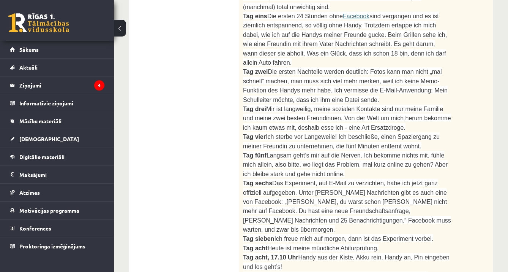
scroll to position [483, 0]
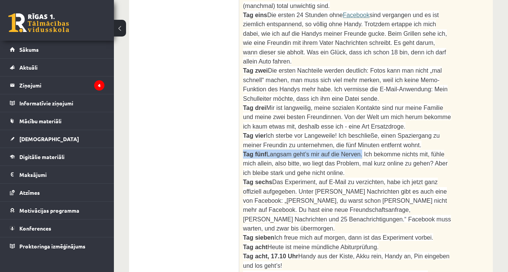
drag, startPoint x: 244, startPoint y: 138, endPoint x: 365, endPoint y: 139, distance: 120.4
click at [365, 151] on span "Tag fünf Langsam geht’s mir auf die Nerven. Ich bekomme nichts mit, fühle mich …" at bounding box center [345, 163] width 205 height 25
copy span "Tag fünf Langsam geht’s mir auf die Nerven."
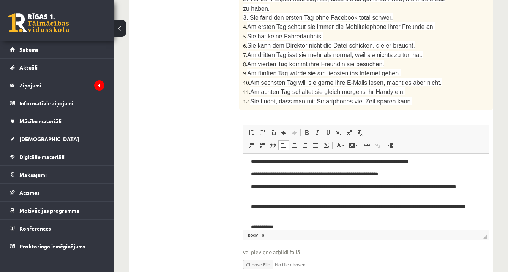
scroll to position [877, 0]
click at [305, 227] on p "**********" at bounding box center [366, 227] width 230 height 8
click at [291, 227] on b "********" at bounding box center [282, 226] width 17 height 5
click at [291, 225] on b "********" at bounding box center [282, 226] width 17 height 5
click at [377, 226] on p "**********" at bounding box center [366, 227] width 230 height 8
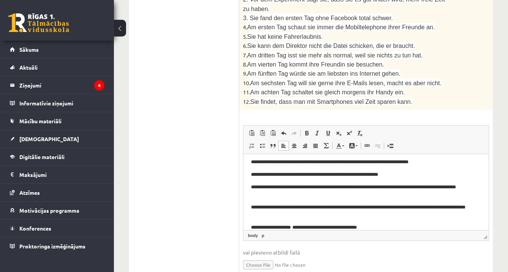
scroll to position [81, 0]
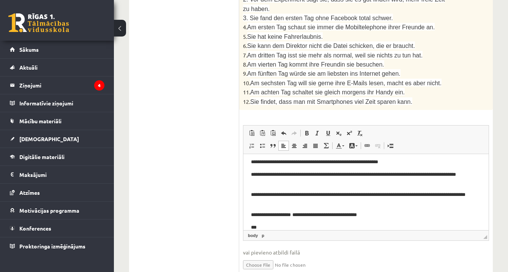
click at [382, 215] on p "**********" at bounding box center [366, 214] width 230 height 8
click at [264, 226] on p "***" at bounding box center [366, 227] width 230 height 8
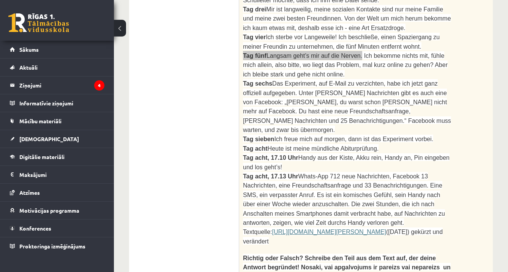
scroll to position [572, 0]
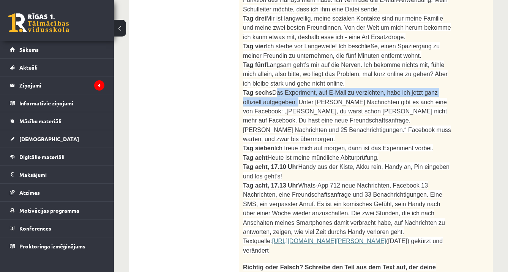
drag, startPoint x: 275, startPoint y: 77, endPoint x: 297, endPoint y: 86, distance: 23.8
click at [297, 89] on span "Das Experiment, auf E-Mail zu verzichten, habe ich jetzt ganz offiziell aufgege…" at bounding box center [347, 115] width 208 height 53
copy span "Das Experiment, auf E-Mail zu verzichten, habe ich jetzt ganz offiziell aufgege…"
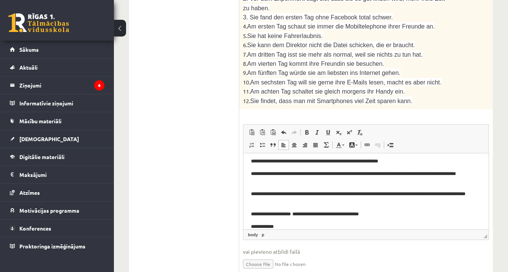
scroll to position [877, 0]
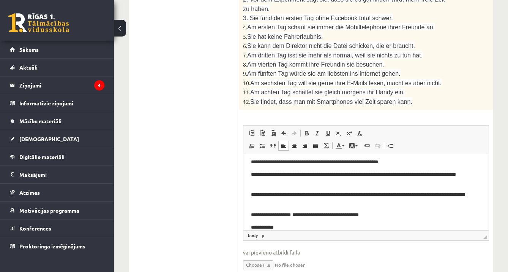
click at [282, 226] on p "**********" at bounding box center [366, 227] width 230 height 8
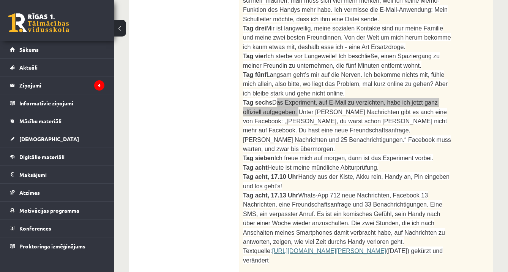
scroll to position [562, 0]
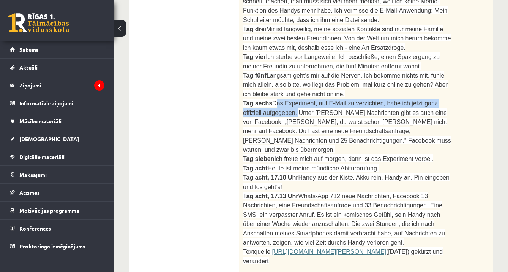
drag, startPoint x: 300, startPoint y: 149, endPoint x: 422, endPoint y: 156, distance: 122.2
click at [422, 172] on p "Tag acht, 17.10 Uhr Handy aus der Kiste, Akku rein, Handy an, Pin eingeben und …" at bounding box center [347, 181] width 208 height 19
copy span "Handy aus der Kiste, Akku rein, Handy an, Pin eingeben und los geht’s!"
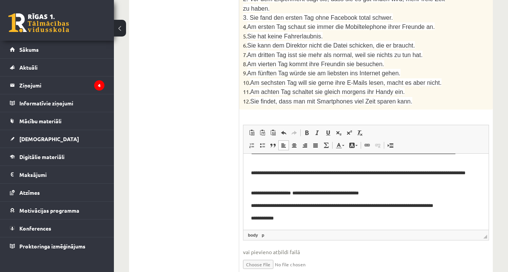
scroll to position [877, 0]
click at [342, 215] on p "**********" at bounding box center [366, 218] width 230 height 8
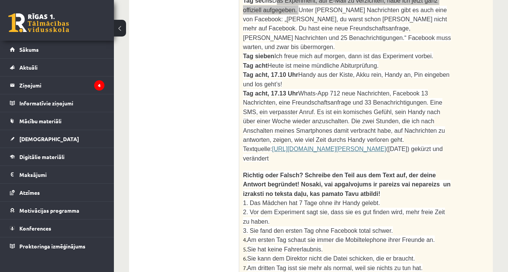
scroll to position [663, 0]
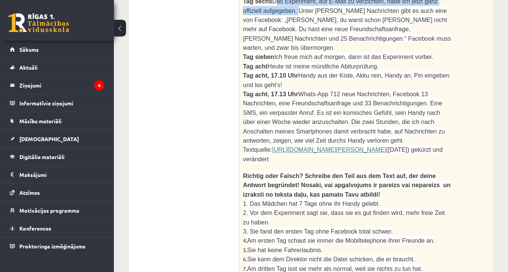
drag, startPoint x: 352, startPoint y: 90, endPoint x: 445, endPoint y: 104, distance: 94.2
click at [445, 104] on p "Tag acht, 17.13 Uhr Whats-App 712 neue Nachrichten, Facebook 13 Nachrichten, ei…" at bounding box center [347, 116] width 208 height 55
copy span "Die zwei Stunden, die ich nach Anschalten meines Smartphones damit verbracht ha…"
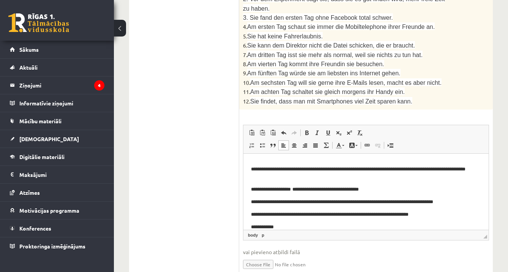
scroll to position [877, 0]
click at [335, 223] on p "**********" at bounding box center [366, 227] width 230 height 8
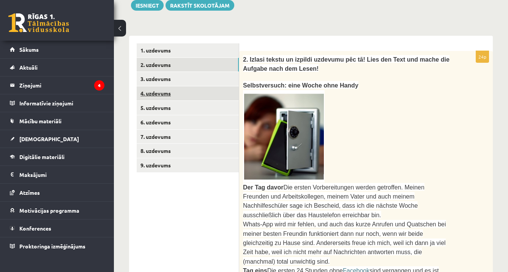
scroll to position [227, 0]
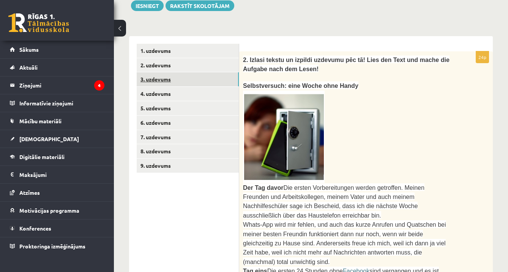
click at [212, 77] on link "3. uzdevums" at bounding box center [188, 79] width 102 height 14
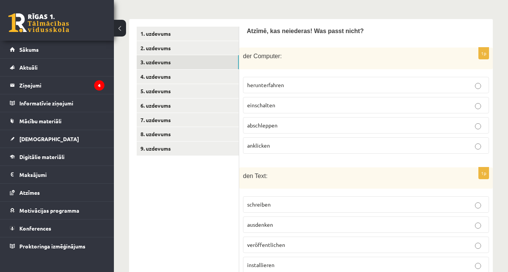
scroll to position [264, 0]
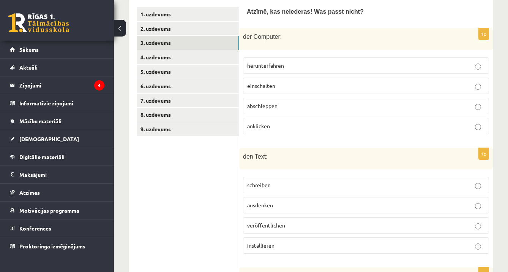
click at [345, 103] on p "abschleppen" at bounding box center [366, 106] width 238 height 8
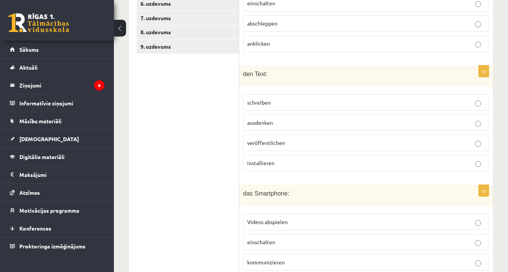
scroll to position [423, 0]
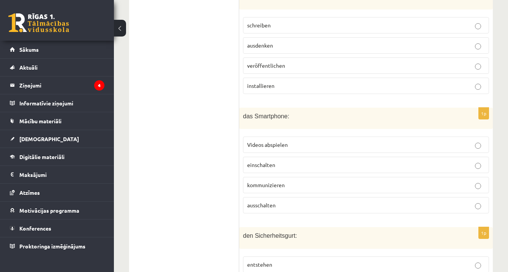
click at [338, 82] on p "installieren" at bounding box center [366, 86] width 238 height 8
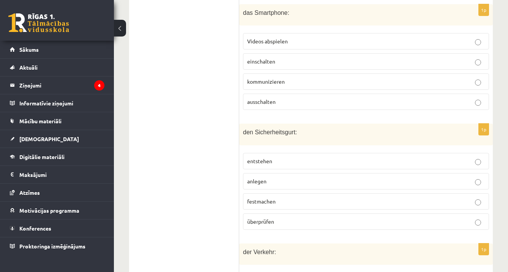
scroll to position [527, 0]
click at [407, 156] on p "entstehen" at bounding box center [366, 160] width 238 height 8
click at [370, 82] on p "kommunizieren" at bounding box center [366, 81] width 238 height 8
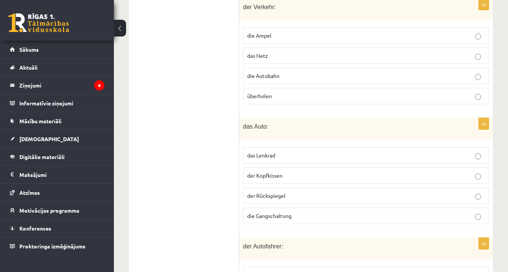
scroll to position [768, 0]
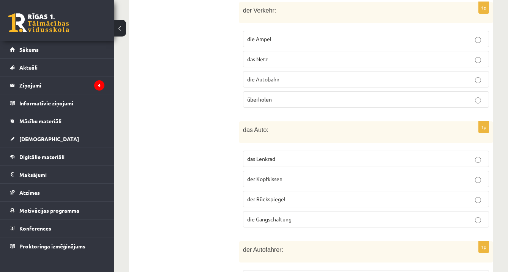
click at [453, 55] on p "das Netz" at bounding box center [366, 59] width 238 height 8
click at [340, 175] on p "der Kopfkissen" at bounding box center [366, 179] width 238 height 8
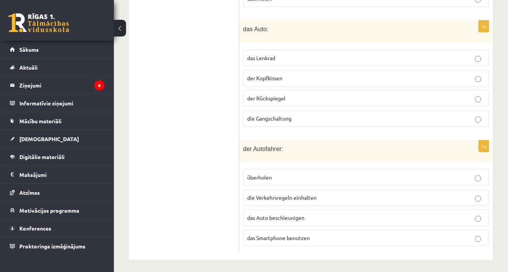
scroll to position [868, 0]
click at [315, 236] on p "das Smartphone benutzen" at bounding box center [366, 238] width 238 height 8
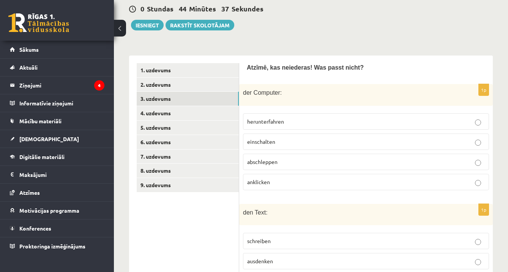
scroll to position [209, 0]
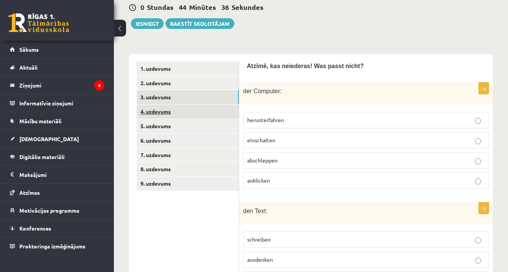
click at [223, 110] on link "4. uzdevums" at bounding box center [188, 111] width 102 height 14
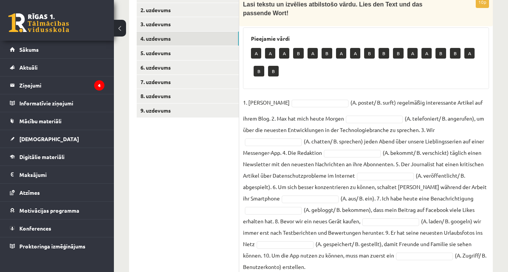
scroll to position [282, 0]
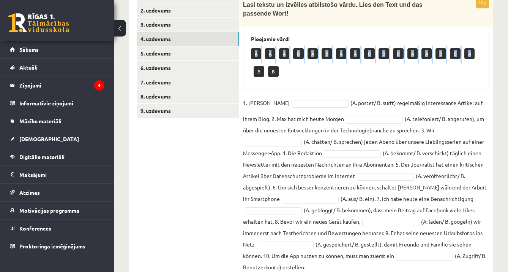
drag, startPoint x: 255, startPoint y: 55, endPoint x: 255, endPoint y: 66, distance: 11.0
click at [255, 66] on div "A A A B A B A A B B B A A B B A B B" at bounding box center [366, 64] width 230 height 36
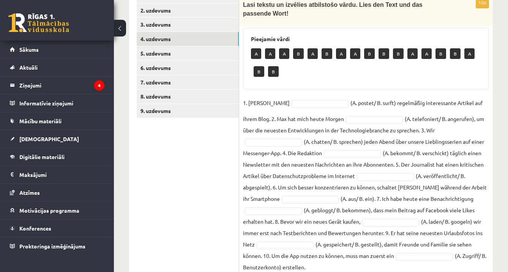
click at [288, 70] on div "A A A B A B A A B B B A A B B A B B" at bounding box center [366, 64] width 230 height 36
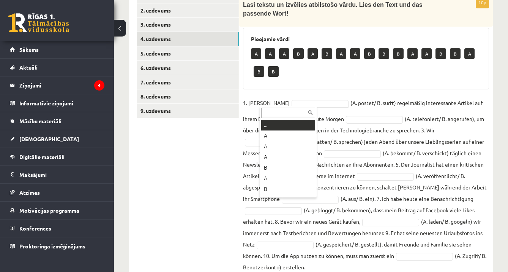
click at [280, 112] on input "text" at bounding box center [288, 113] width 54 height 11
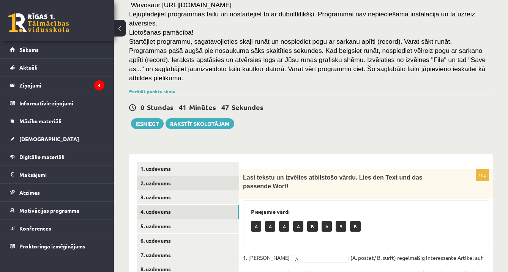
scroll to position [106, 0]
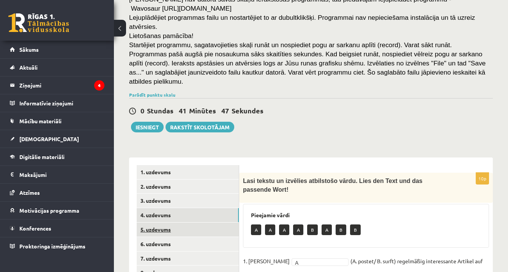
click at [196, 225] on link "5. uzdevums" at bounding box center [188, 229] width 102 height 14
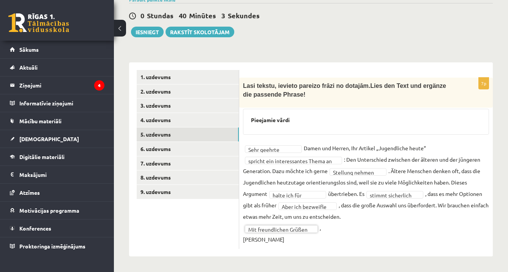
scroll to position [201, 0]
click at [168, 149] on link "6. uzdevums" at bounding box center [188, 149] width 102 height 14
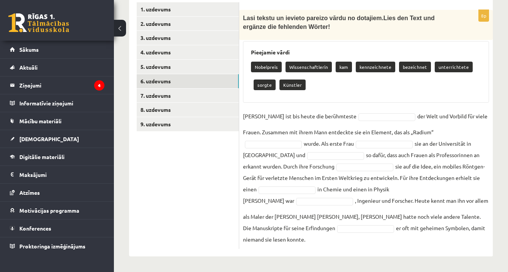
scroll to position [268, 0]
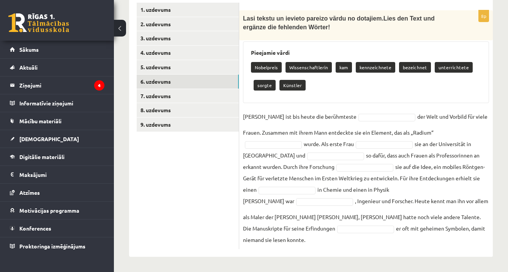
click at [389, 111] on fieldset "Marie Curie ist bis heute die berühmteste der Welt und Vorbild für viele Frau…" at bounding box center [366, 178] width 246 height 135
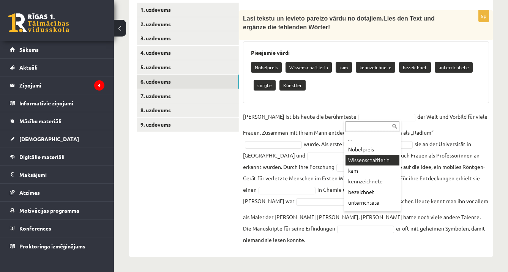
scroll to position [250, 0]
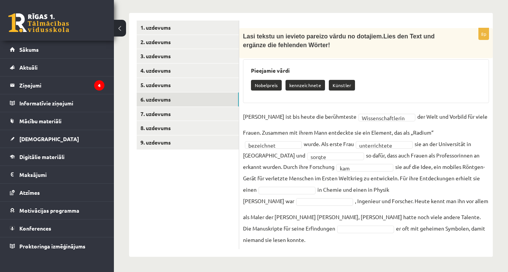
click at [282, 193] on fieldset "**********" at bounding box center [366, 178] width 246 height 135
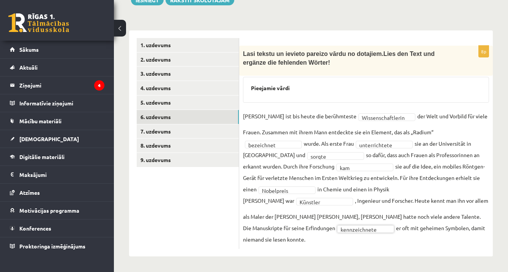
scroll to position [233, 0]
click at [163, 128] on link "7. uzdevums" at bounding box center [188, 132] width 102 height 14
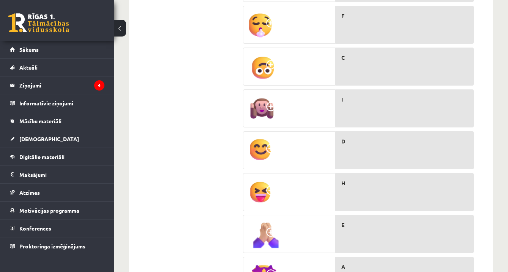
scroll to position [617, 0]
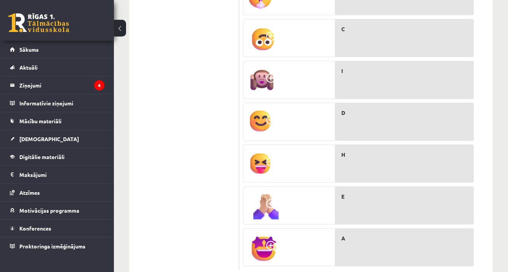
click at [359, 150] on p "H" at bounding box center [408, 154] width 132 height 8
click at [261, 153] on img at bounding box center [260, 164] width 27 height 30
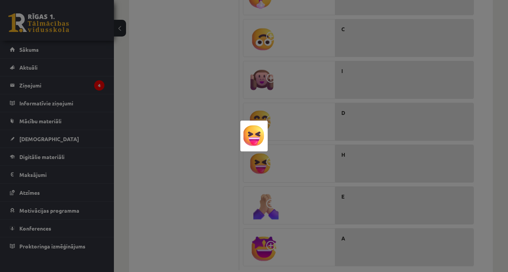
click at [262, 146] on img at bounding box center [254, 135] width 27 height 31
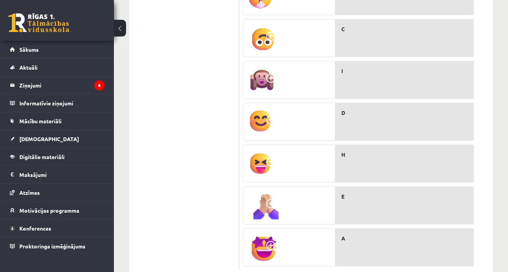
click at [272, 157] on span at bounding box center [272, 163] width 12 height 12
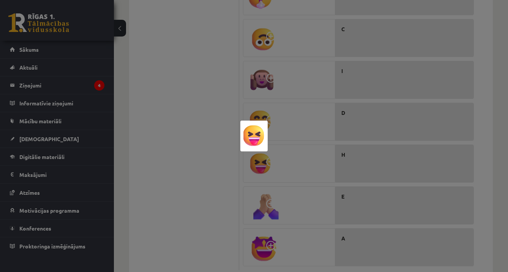
click at [292, 153] on div at bounding box center [254, 136] width 508 height 272
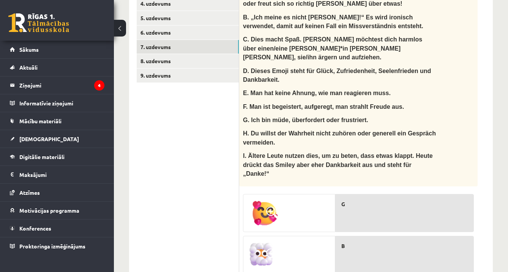
scroll to position [319, 0]
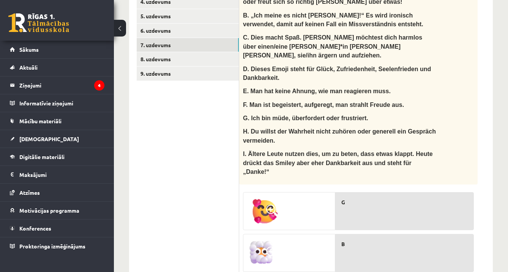
click at [355, 195] on div "G" at bounding box center [404, 211] width 139 height 38
drag, startPoint x: 301, startPoint y: 207, endPoint x: 352, endPoint y: 208, distance: 50.9
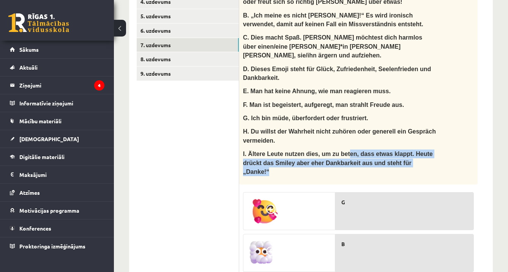
drag, startPoint x: 351, startPoint y: 144, endPoint x: 351, endPoint y: 155, distance: 10.3
click at [351, 159] on p "I. Ältere Leute nutzen dies, um zu beten, dass etwas klappt. Heute drückt das S…" at bounding box center [339, 162] width 193 height 27
click at [260, 166] on div "Ko noz īmē šie smaidiņi? Was bedeuten die Smileys? A. Man ist zum Beispiel verl…" at bounding box center [358, 71] width 239 height 225
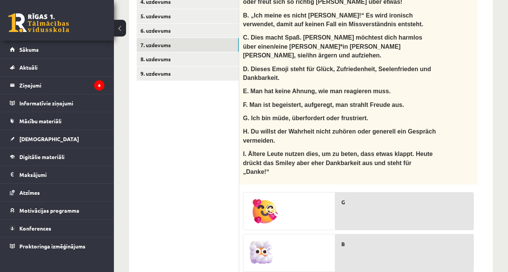
click at [373, 198] on p "G" at bounding box center [408, 202] width 132 height 8
click at [293, 200] on div at bounding box center [290, 211] width 92 height 38
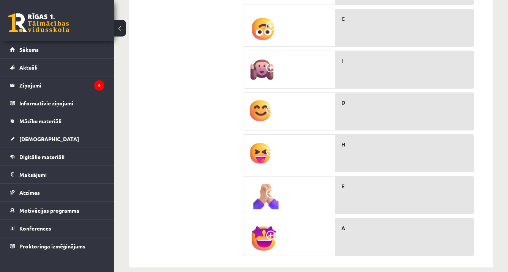
scroll to position [627, 0]
click at [370, 218] on div "A" at bounding box center [404, 237] width 139 height 38
click at [373, 224] on p "A" at bounding box center [408, 228] width 132 height 8
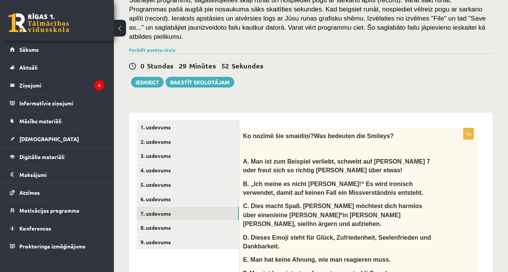
scroll to position [145, 0]
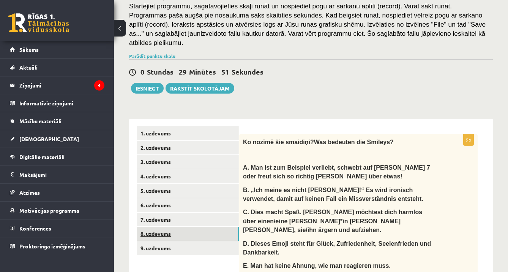
click at [179, 228] on link "8. uzdevums" at bounding box center [188, 233] width 102 height 14
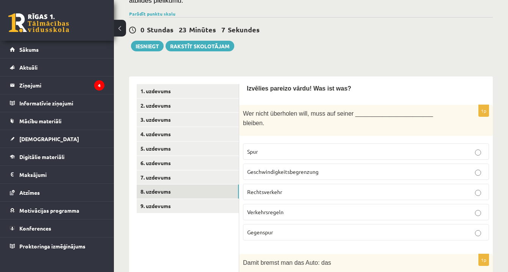
scroll to position [188, 0]
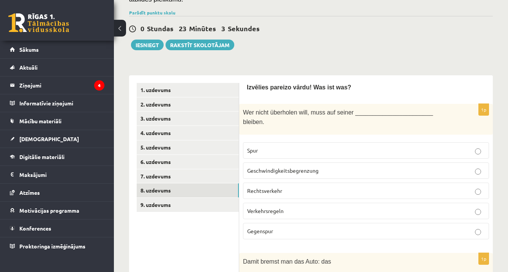
click at [317, 150] on p "Spur" at bounding box center [366, 150] width 238 height 8
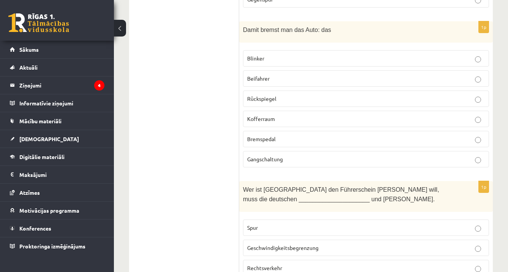
scroll to position [417, 0]
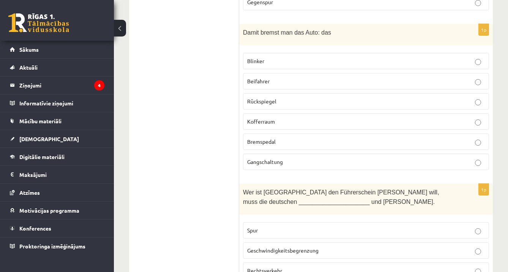
click at [334, 147] on label "Bremspedal" at bounding box center [366, 141] width 246 height 16
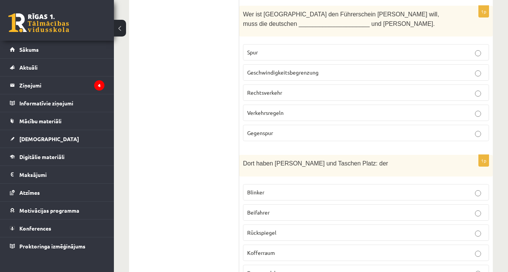
scroll to position [594, 0]
click at [301, 110] on p "Verkehrsregeln" at bounding box center [366, 113] width 238 height 8
click at [280, 249] on p "Kofferraum" at bounding box center [366, 253] width 238 height 8
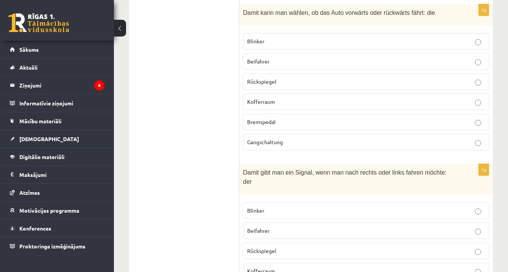
scroll to position [903, 0]
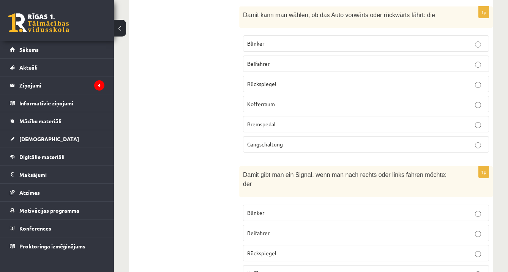
click at [370, 136] on label "Gangschaltung" at bounding box center [366, 144] width 246 height 16
click at [324, 209] on p "Blinker" at bounding box center [366, 213] width 238 height 8
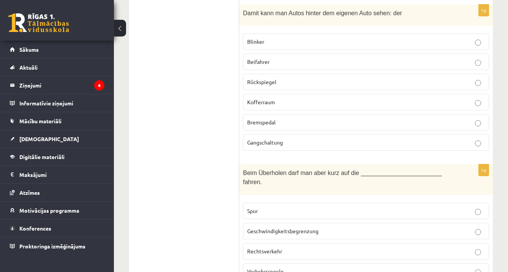
scroll to position [1236, 0]
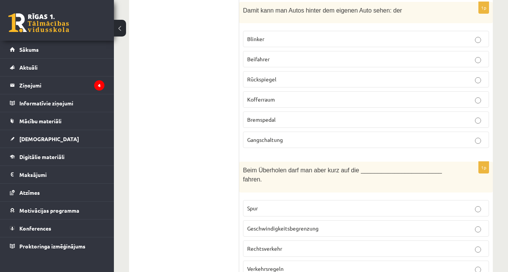
click at [297, 75] on p "Rückspiegel" at bounding box center [366, 79] width 238 height 8
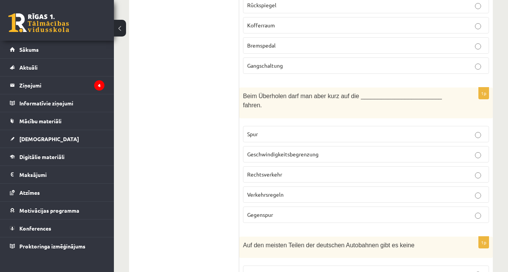
scroll to position [1312, 0]
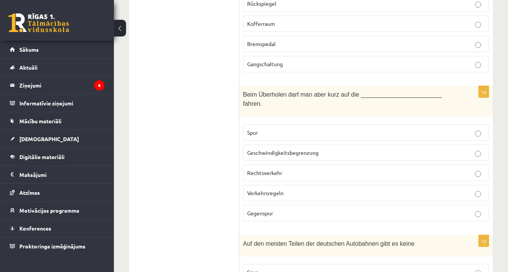
click at [308, 209] on p "Gegenspur" at bounding box center [366, 213] width 238 height 8
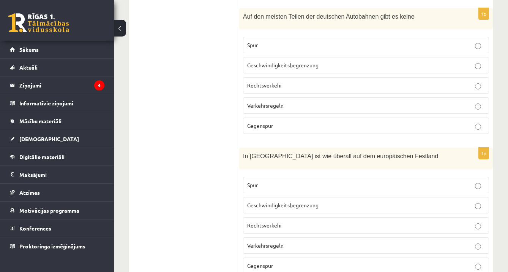
scroll to position [1541, 0]
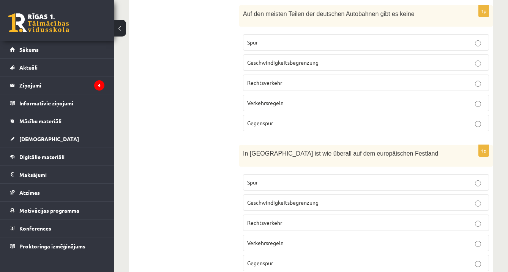
click at [441, 59] on p "Geschwindigkeitsbegrenzung" at bounding box center [366, 63] width 238 height 8
click at [337, 218] on p "Rechtsverkehr" at bounding box center [366, 222] width 238 height 8
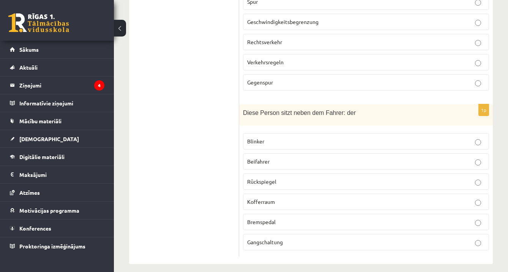
scroll to position [1721, 0]
click at [330, 158] on p "Beifahrer" at bounding box center [366, 162] width 238 height 8
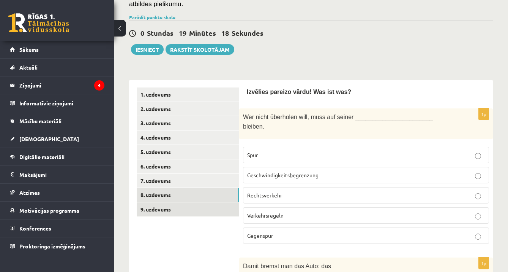
scroll to position [170, 0]
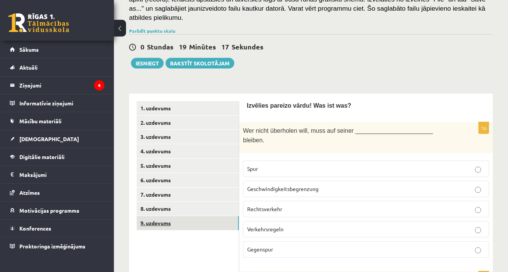
click at [186, 219] on link "9. uzdevums" at bounding box center [188, 223] width 102 height 14
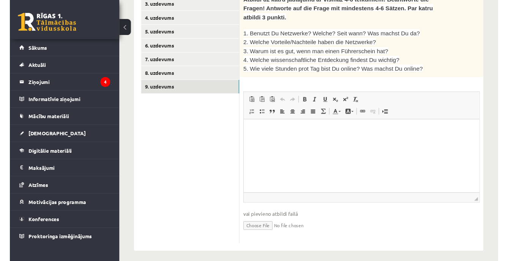
scroll to position [302, 0]
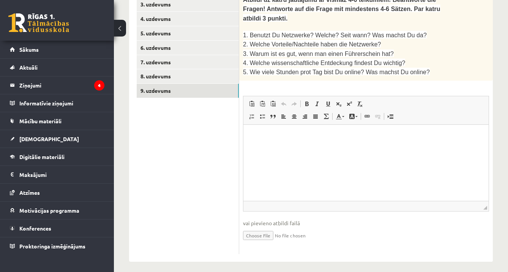
click at [190, 195] on ul "1. uzdevums 2. uzdevums 3. uzdevums 4. uzdevums 5. uzdevums 6. uzdevums 7. uzde…" at bounding box center [188, 111] width 103 height 285
click at [268, 134] on p "Rich Text Editor, wiswyg-editor-user-answer-47024933269760" at bounding box center [366, 136] width 230 height 8
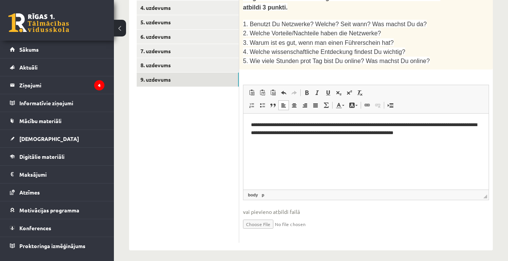
scroll to position [313, 0]
click at [255, 137] on body "**********" at bounding box center [366, 135] width 230 height 28
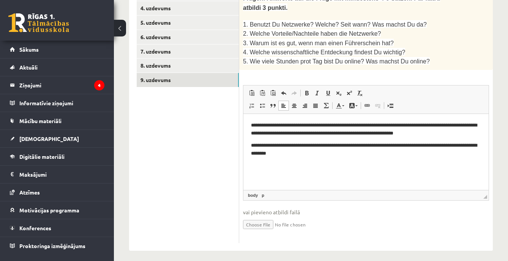
click at [339, 164] on html "**********" at bounding box center [366, 139] width 245 height 51
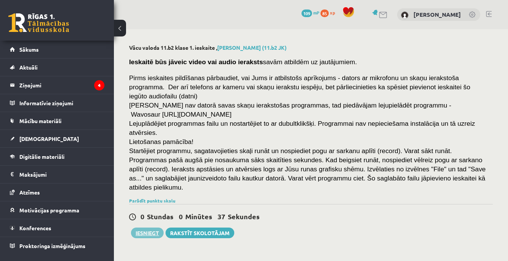
scroll to position [0, 0]
click at [149, 234] on button "Iesniegt" at bounding box center [147, 233] width 33 height 11
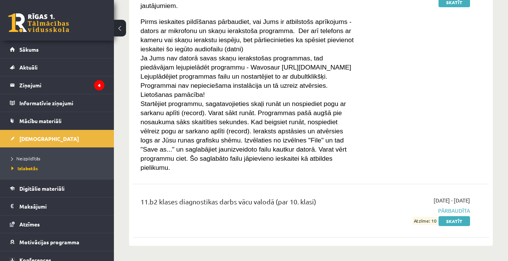
scroll to position [140, 0]
click at [36, 158] on span "Neizpildītās" at bounding box center [25, 158] width 29 height 6
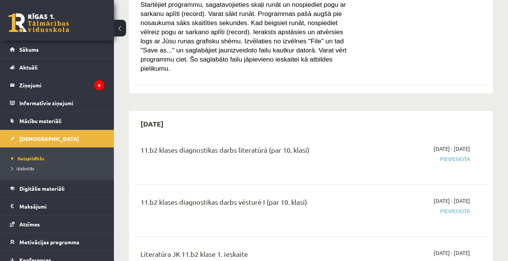
scroll to position [229, 0]
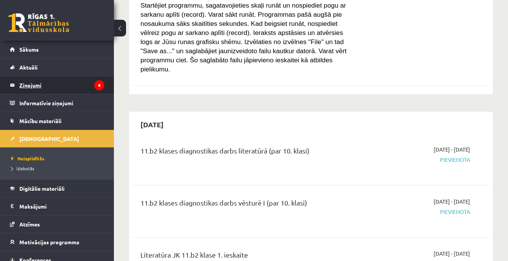
click at [97, 84] on icon "4" at bounding box center [99, 85] width 10 height 10
